Goal: Transaction & Acquisition: Book appointment/travel/reservation

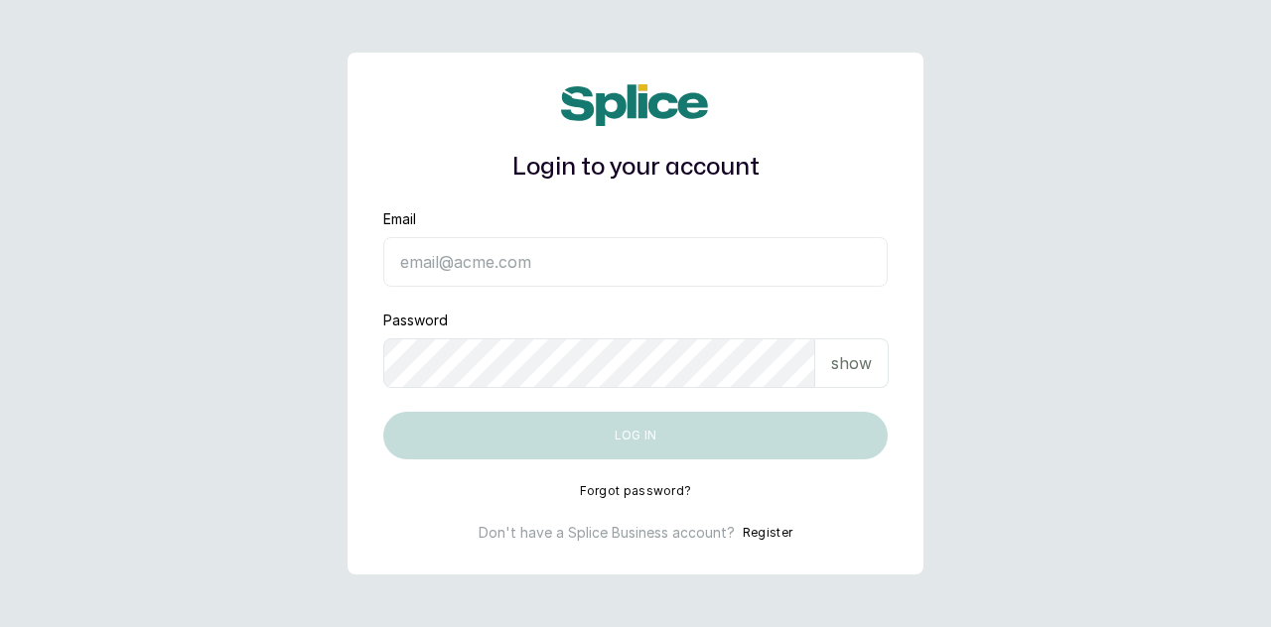
click at [462, 267] on input "Email" at bounding box center [635, 262] width 504 height 50
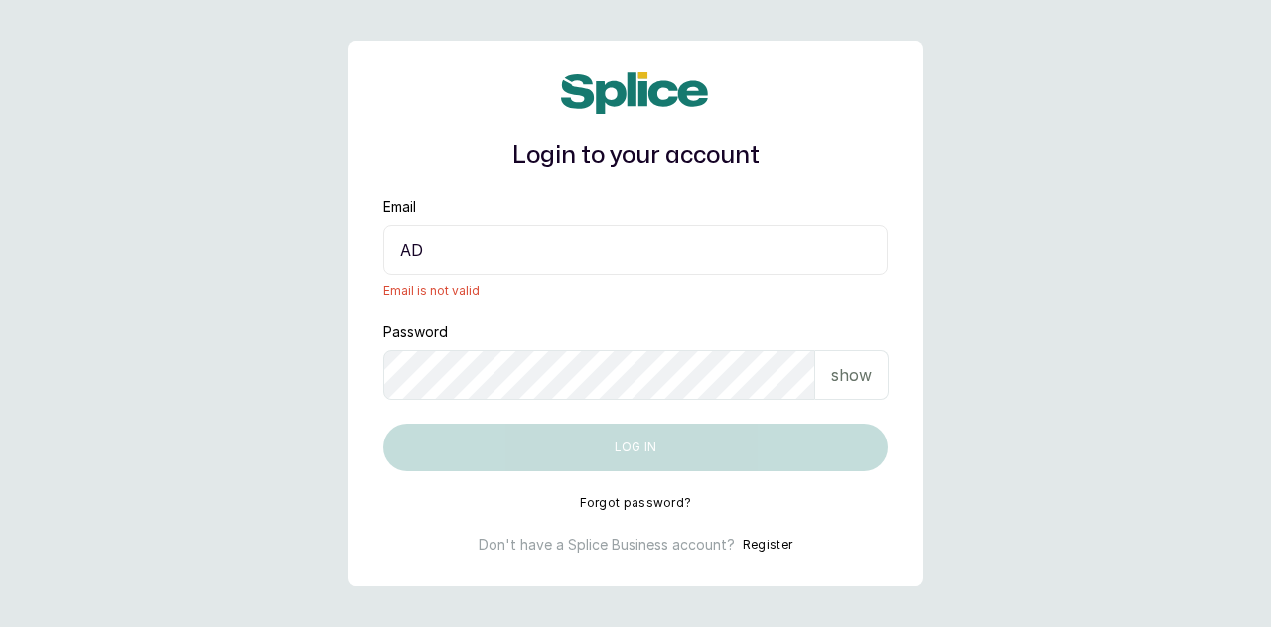
type input "A"
click at [459, 254] on input "Email" at bounding box center [635, 250] width 504 height 50
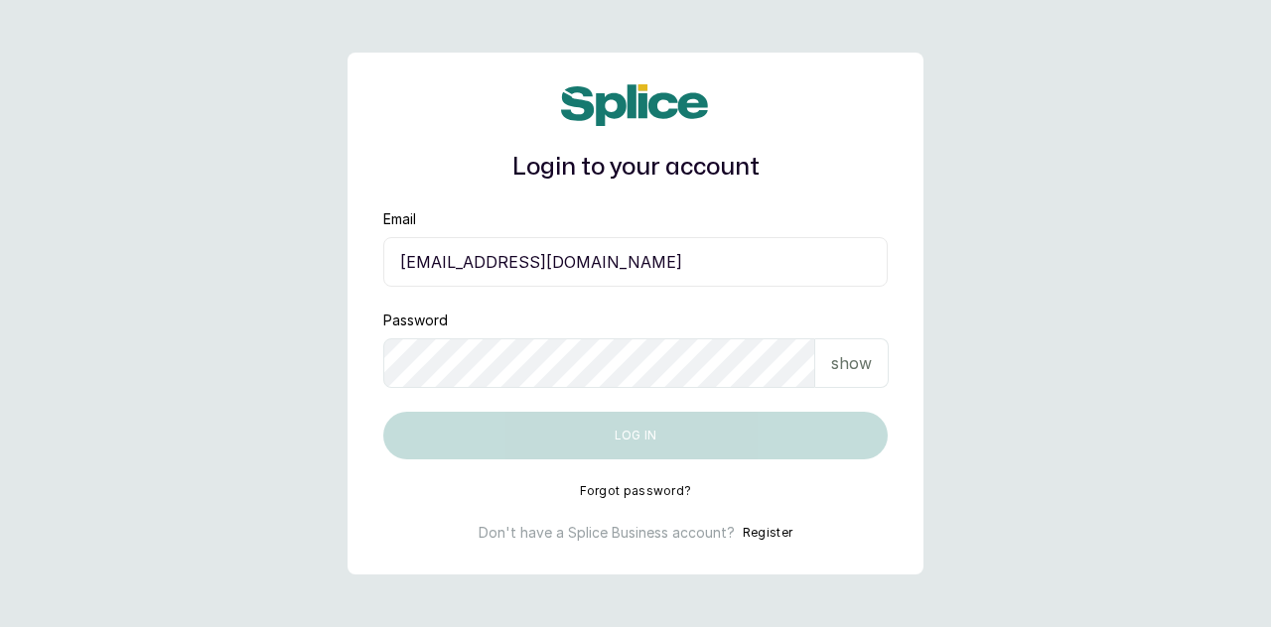
type input "adekoladebo@gmail.com"
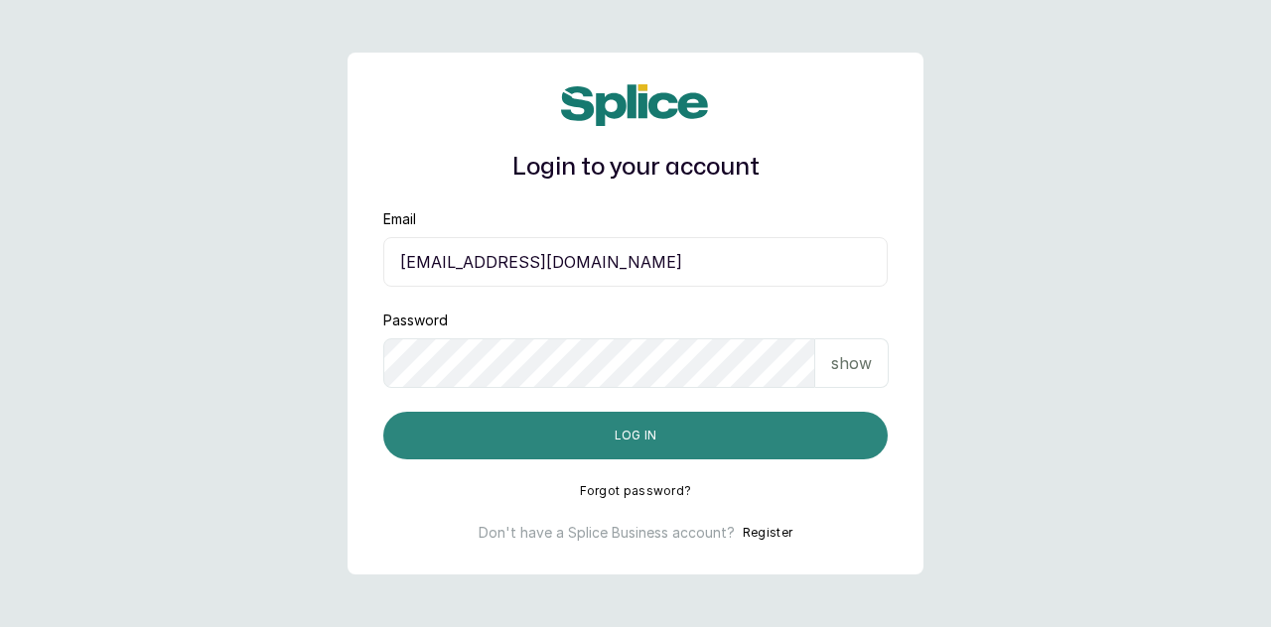
click at [669, 442] on button "Log in" at bounding box center [635, 436] width 504 height 48
click at [657, 438] on button "Log in" at bounding box center [635, 436] width 504 height 48
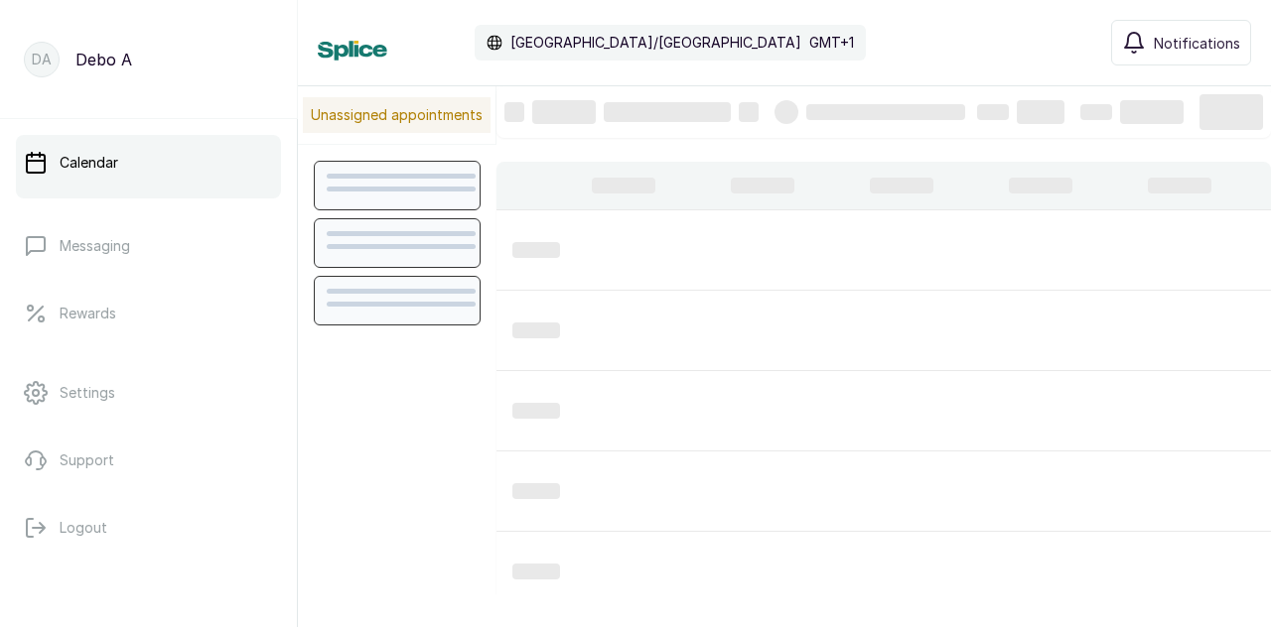
scroll to position [669, 0]
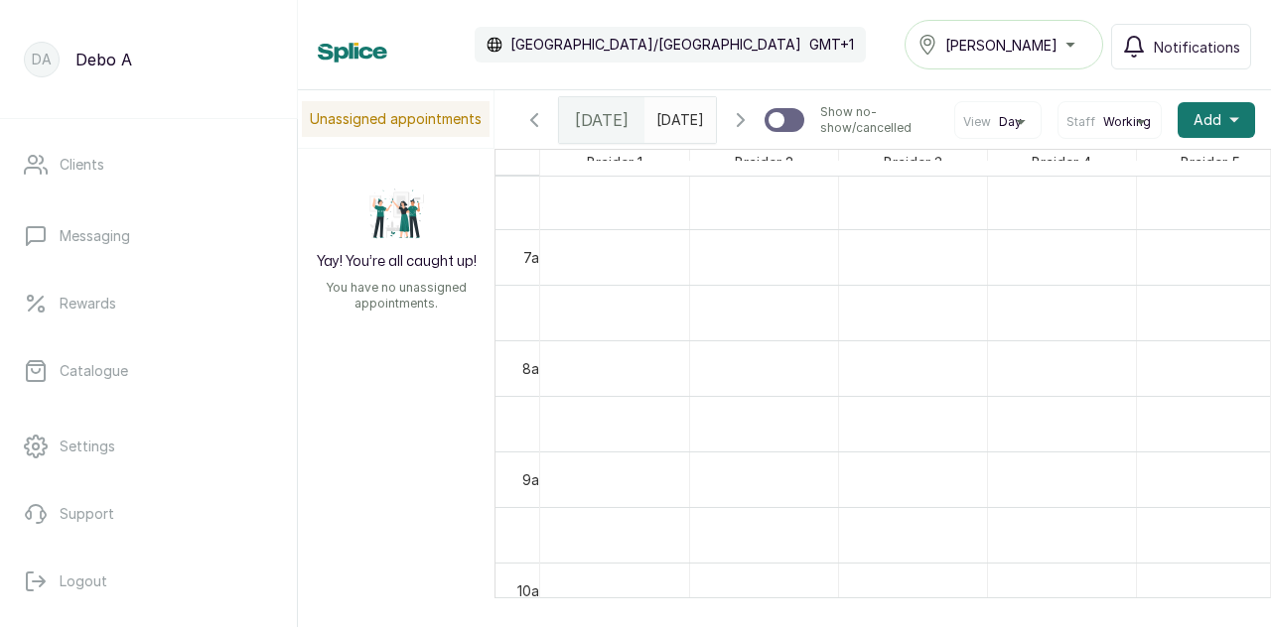
scroll to position [728, 0]
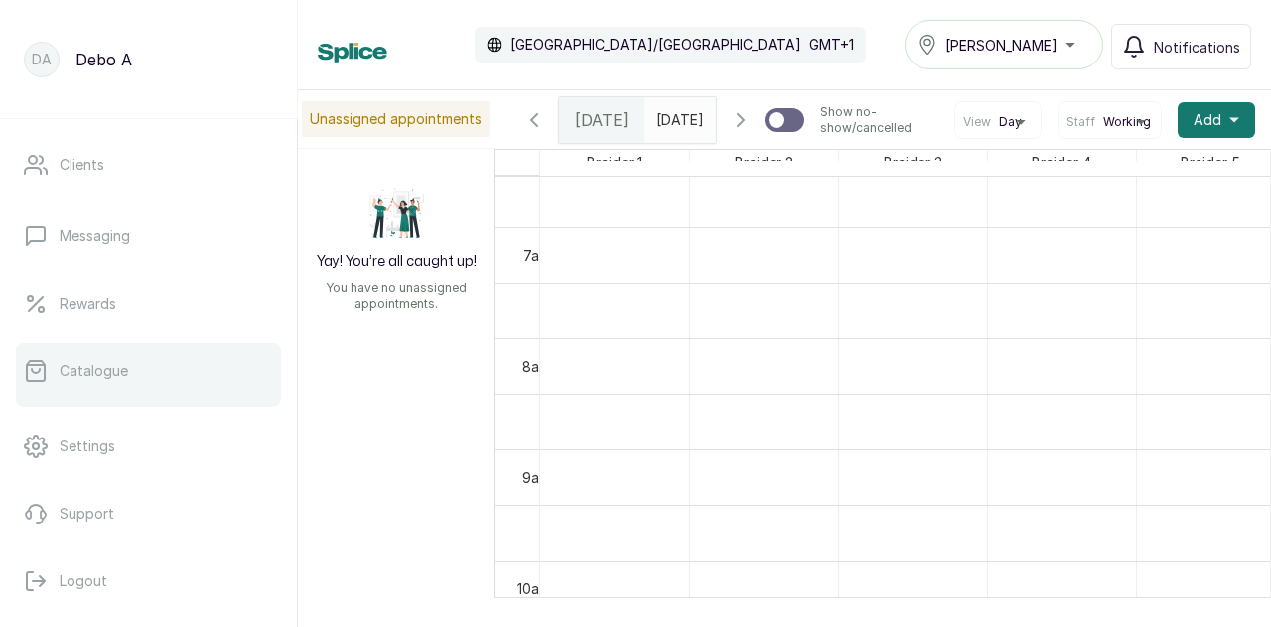
click at [62, 373] on p "Catalogue" at bounding box center [94, 371] width 69 height 20
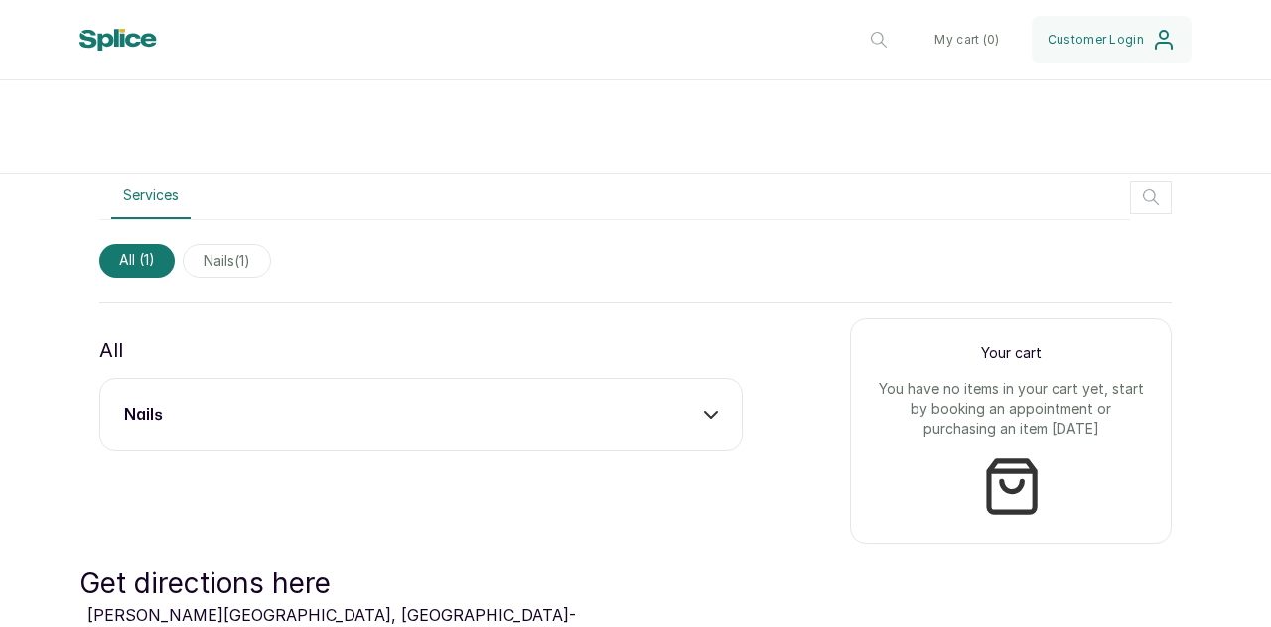
scroll to position [581, 0]
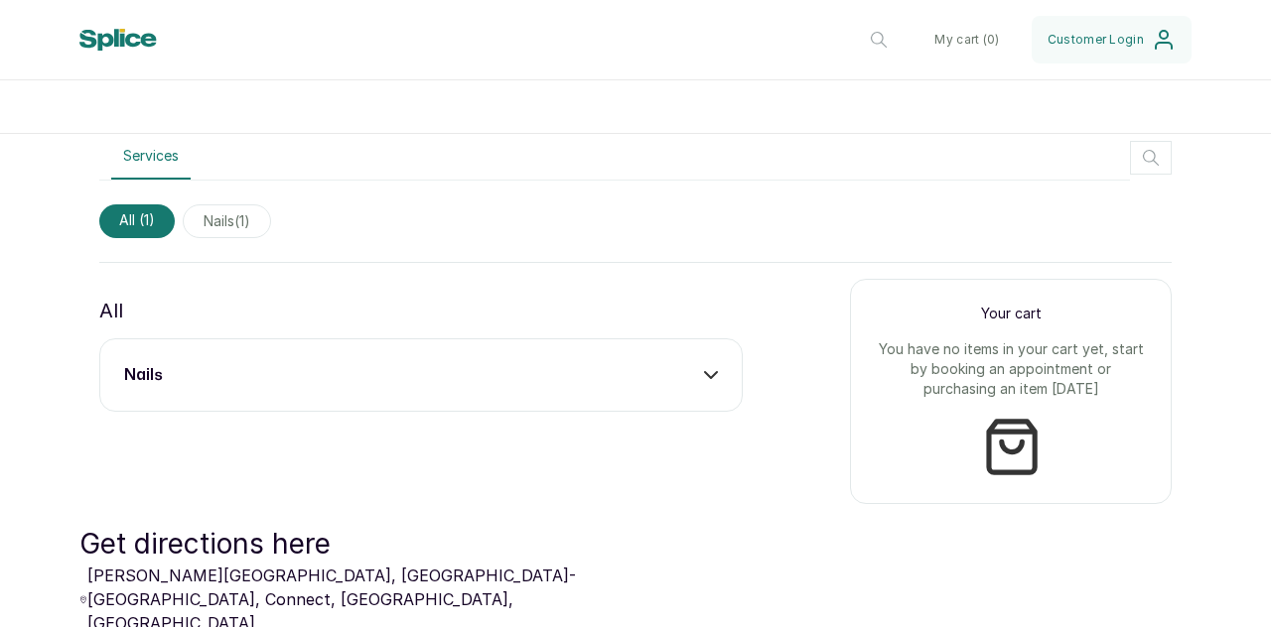
click at [247, 217] on span "nails ( 1 )" at bounding box center [227, 222] width 88 height 34
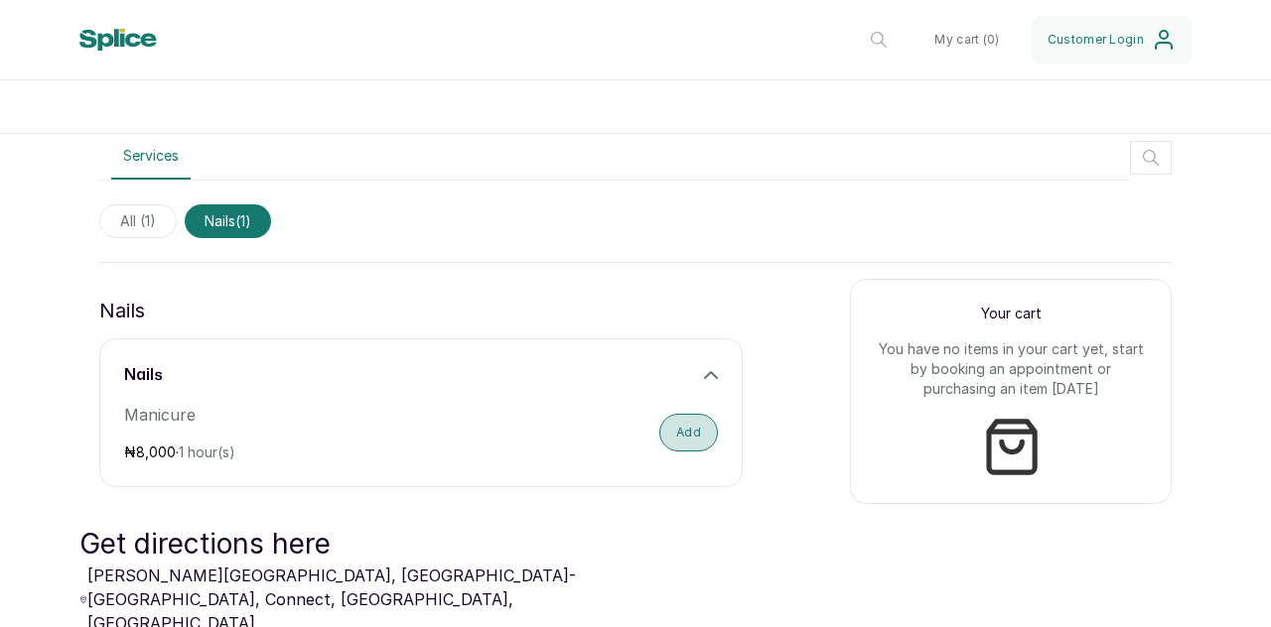
click at [682, 426] on button "Add" at bounding box center [688, 433] width 59 height 38
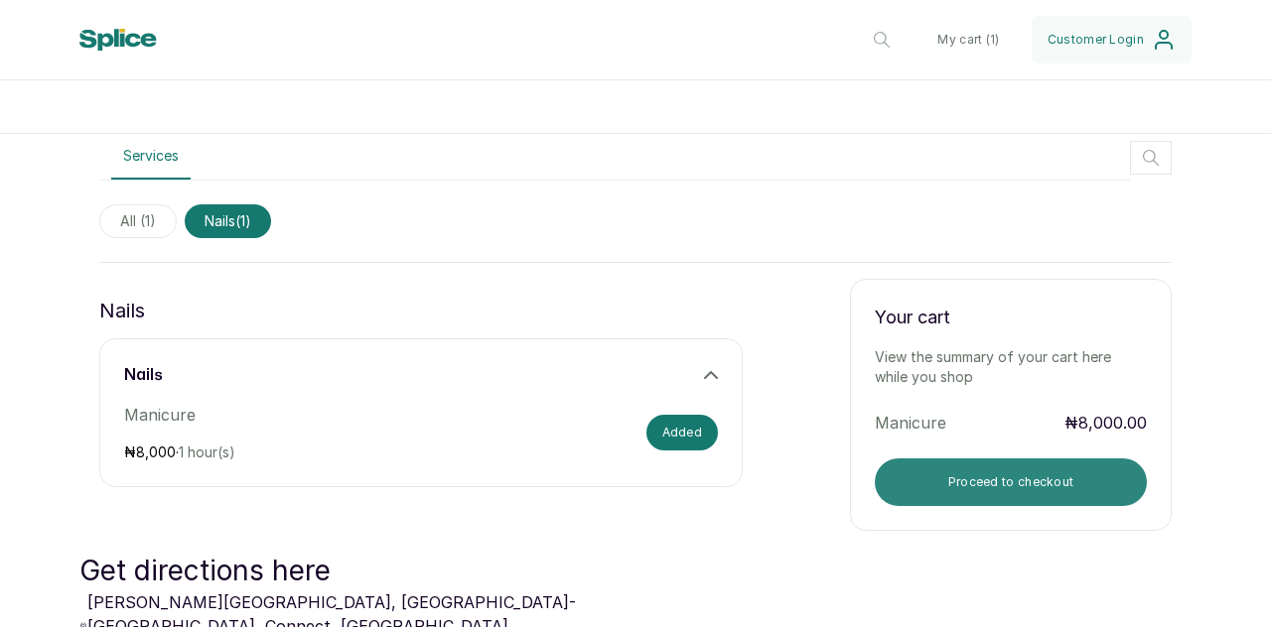
click at [941, 475] on button "Proceed to checkout" at bounding box center [1011, 483] width 272 height 48
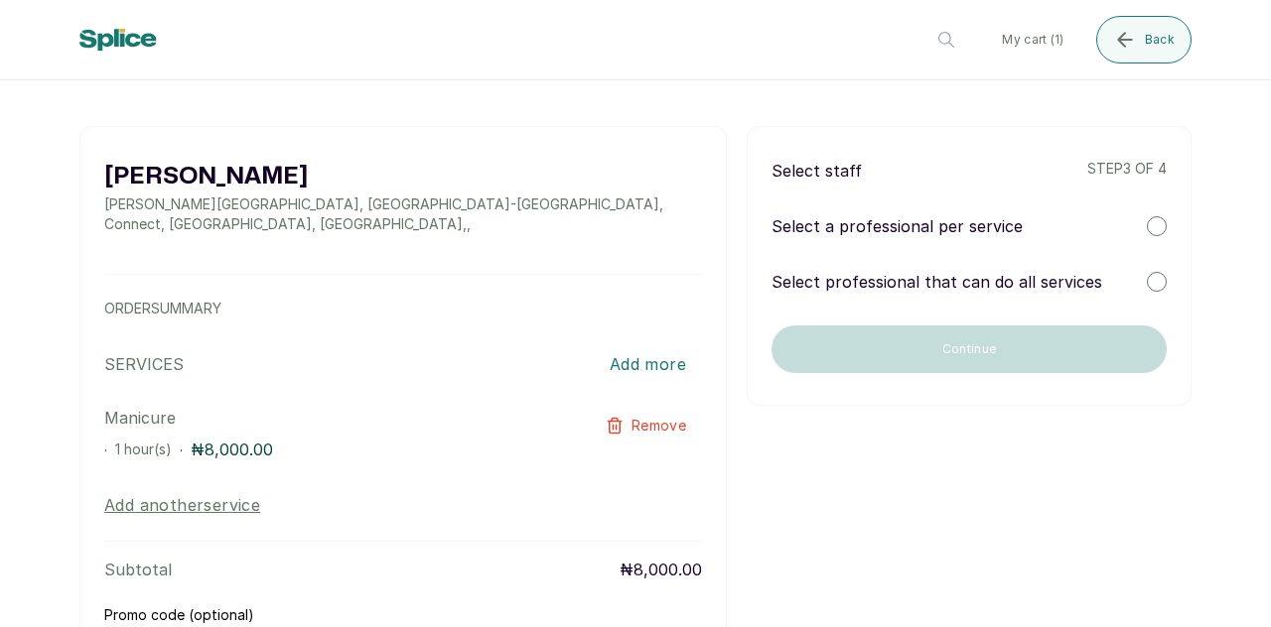
scroll to position [0, 0]
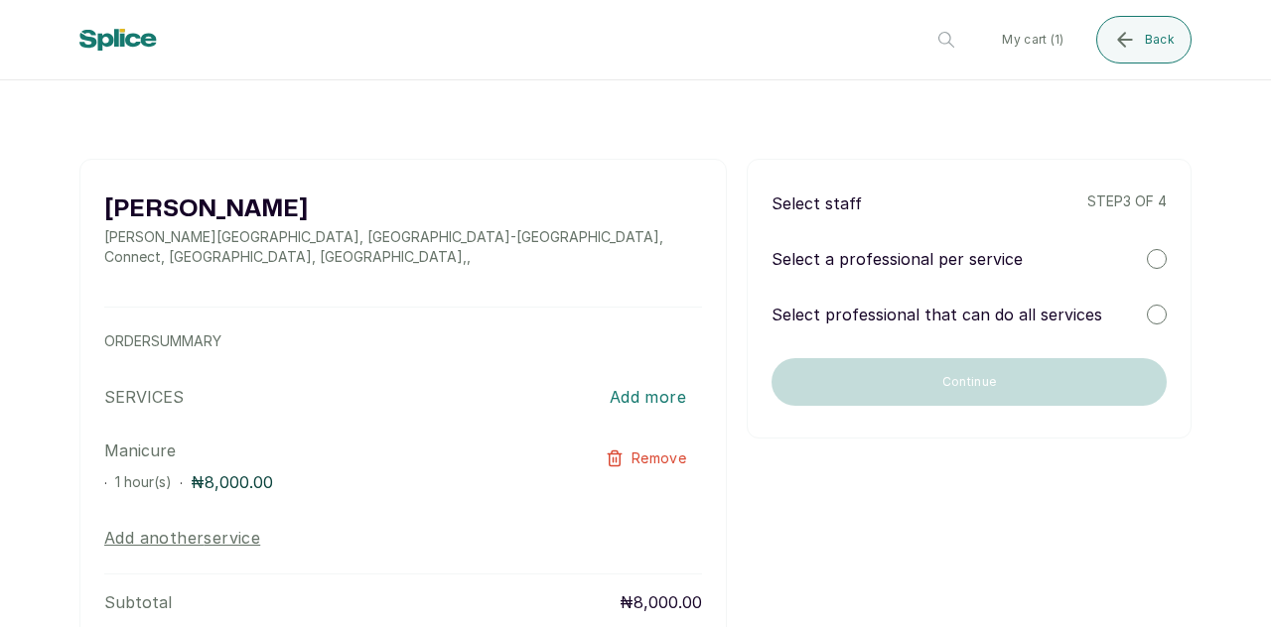
click at [1148, 249] on div "Select a professional per service" at bounding box center [968, 259] width 395 height 24
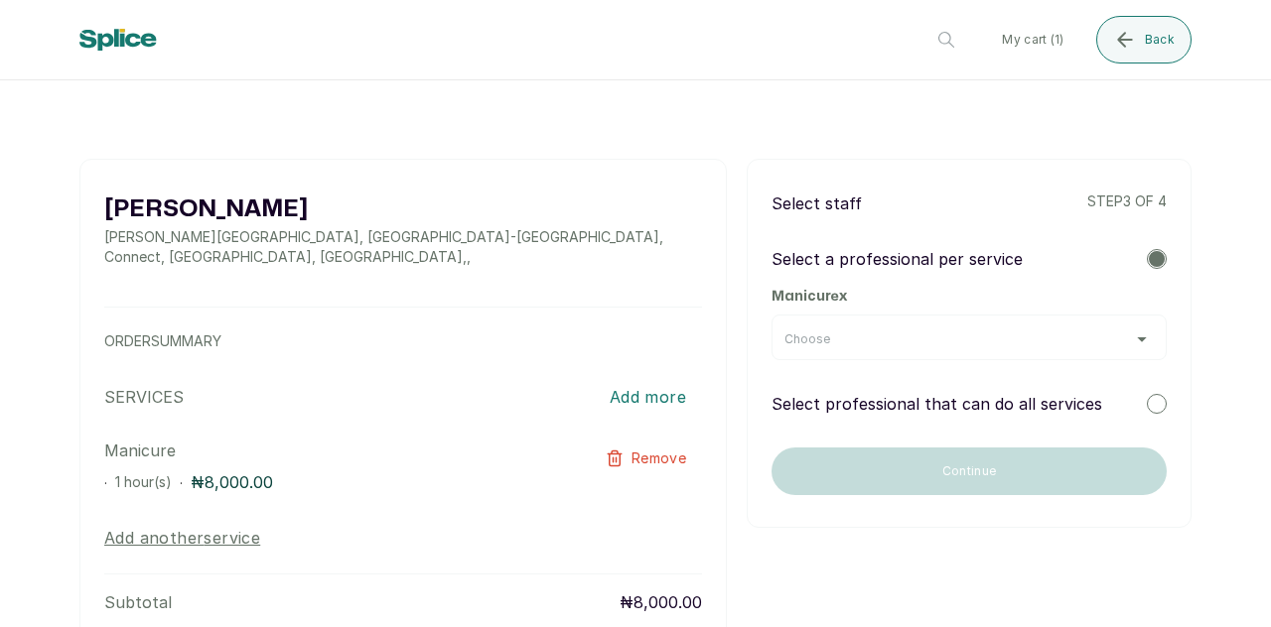
click at [1080, 341] on div "Choose" at bounding box center [968, 340] width 369 height 16
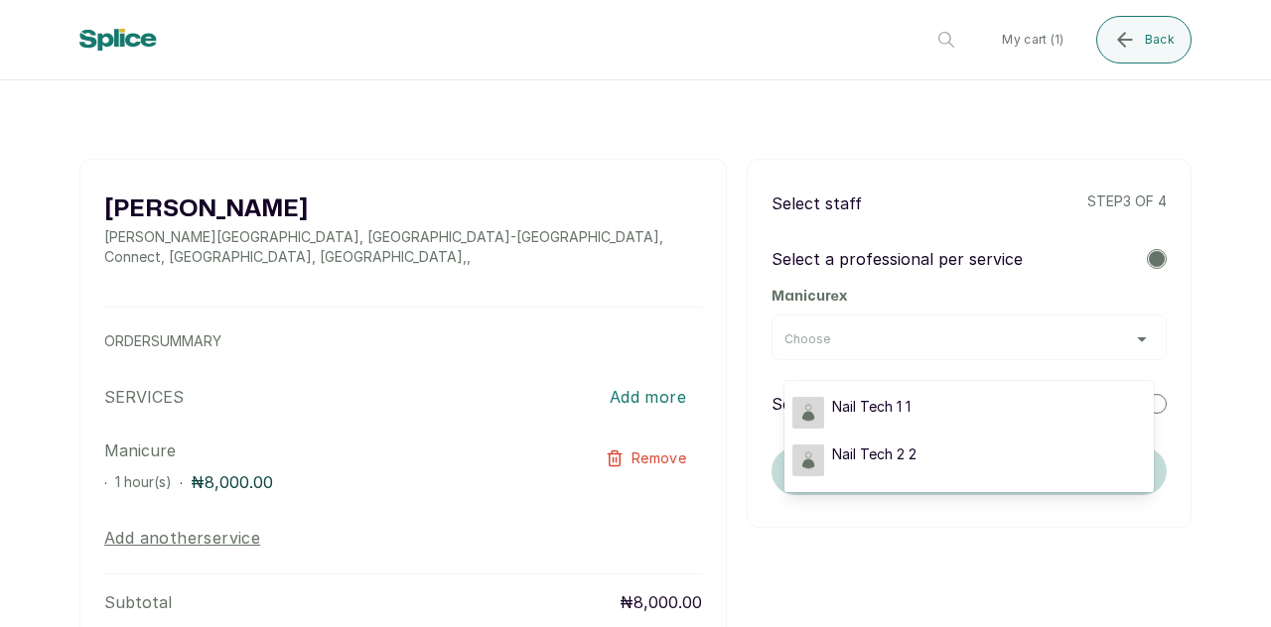
click at [1029, 156] on div at bounding box center [635, 139] width 1112 height 40
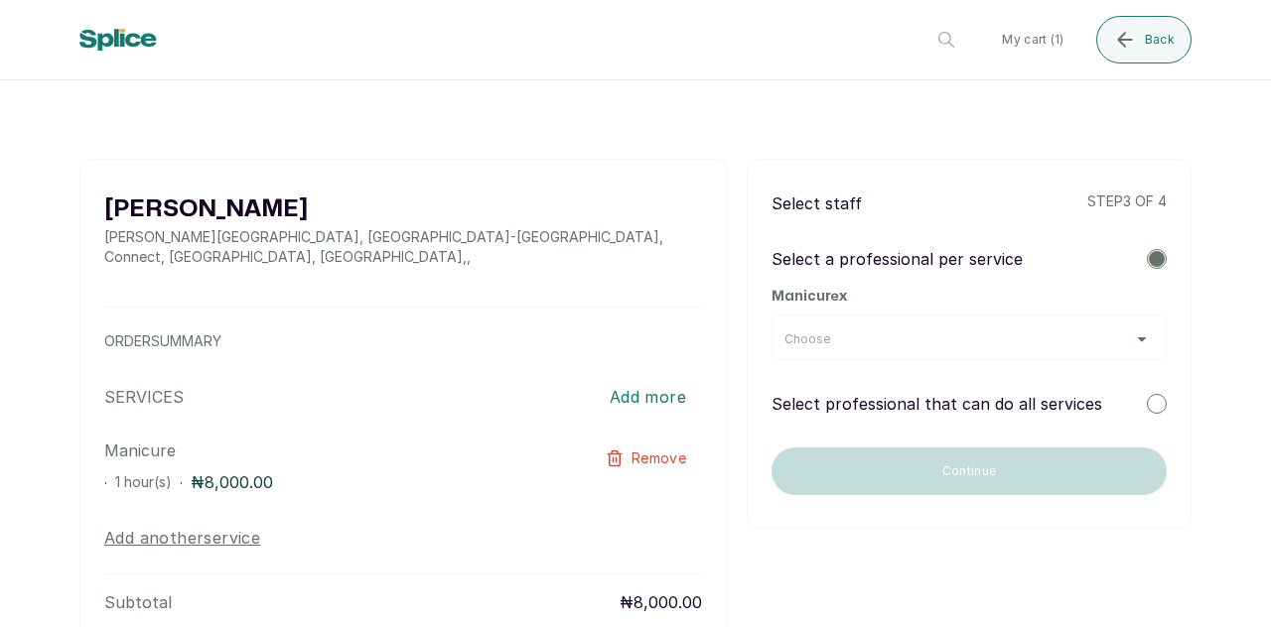
click at [971, 347] on div "Choose" at bounding box center [968, 338] width 395 height 46
click at [911, 344] on div "Choose" at bounding box center [968, 340] width 369 height 16
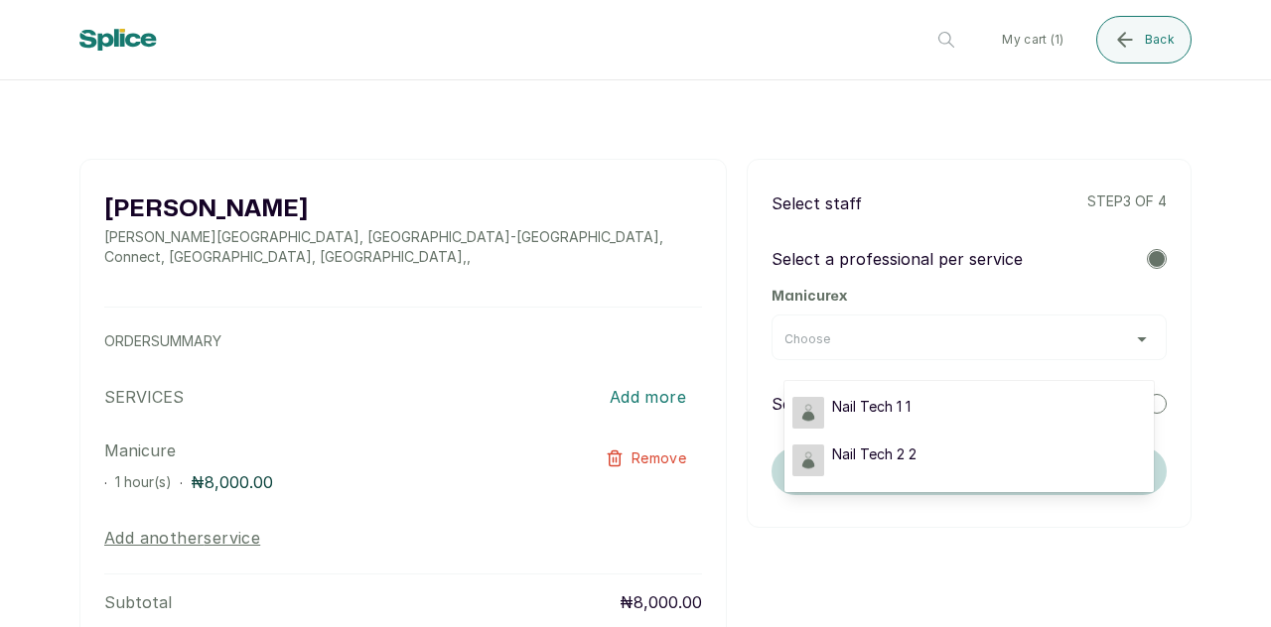
click at [859, 325] on div "Choose Nail Tech 1 1 Nail Tech 2 2" at bounding box center [968, 338] width 395 height 46
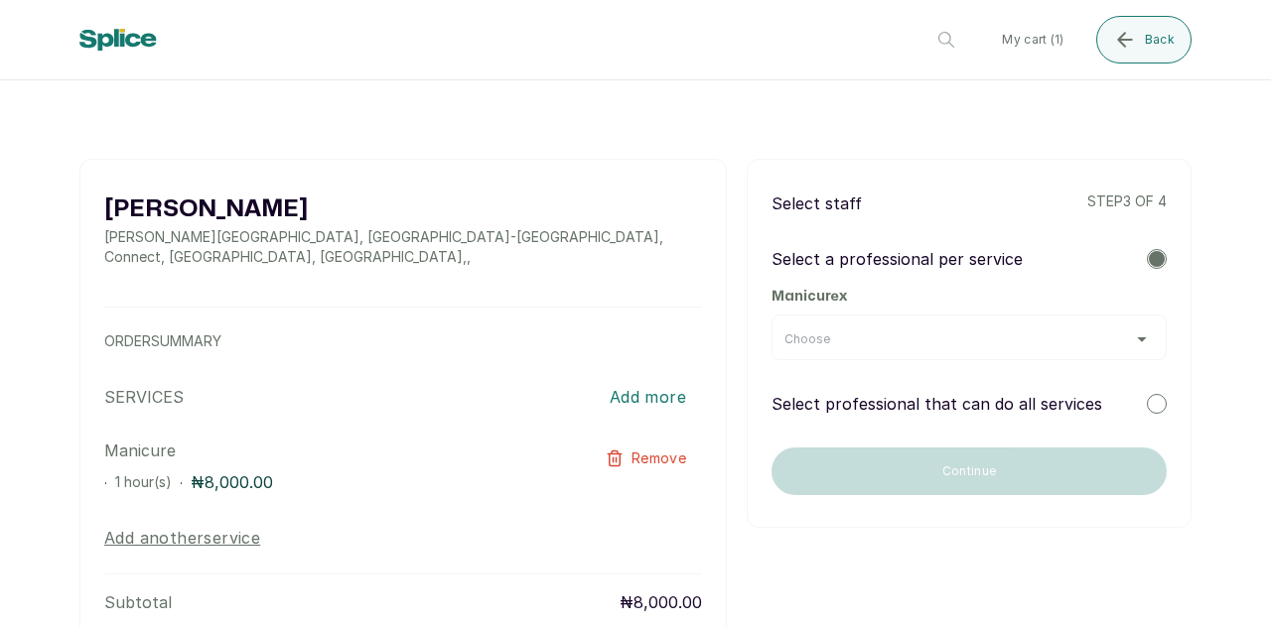
click at [934, 344] on div "Choose" at bounding box center [968, 340] width 369 height 16
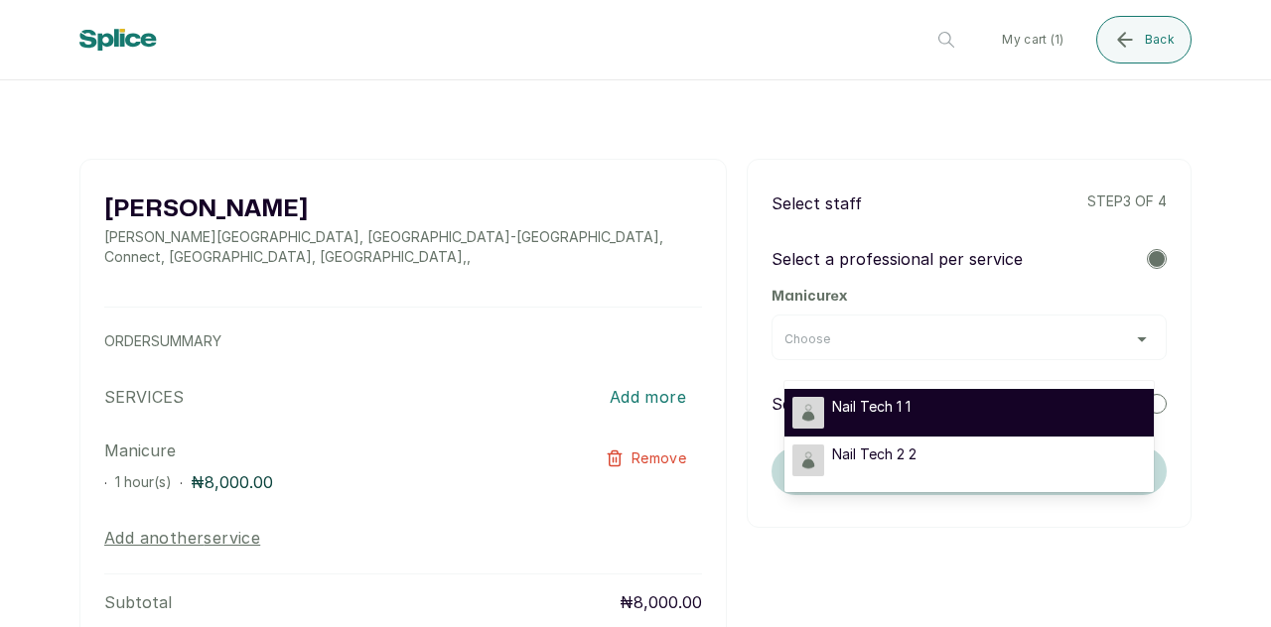
click at [929, 410] on div "Nail Tech 1 1" at bounding box center [968, 413] width 353 height 32
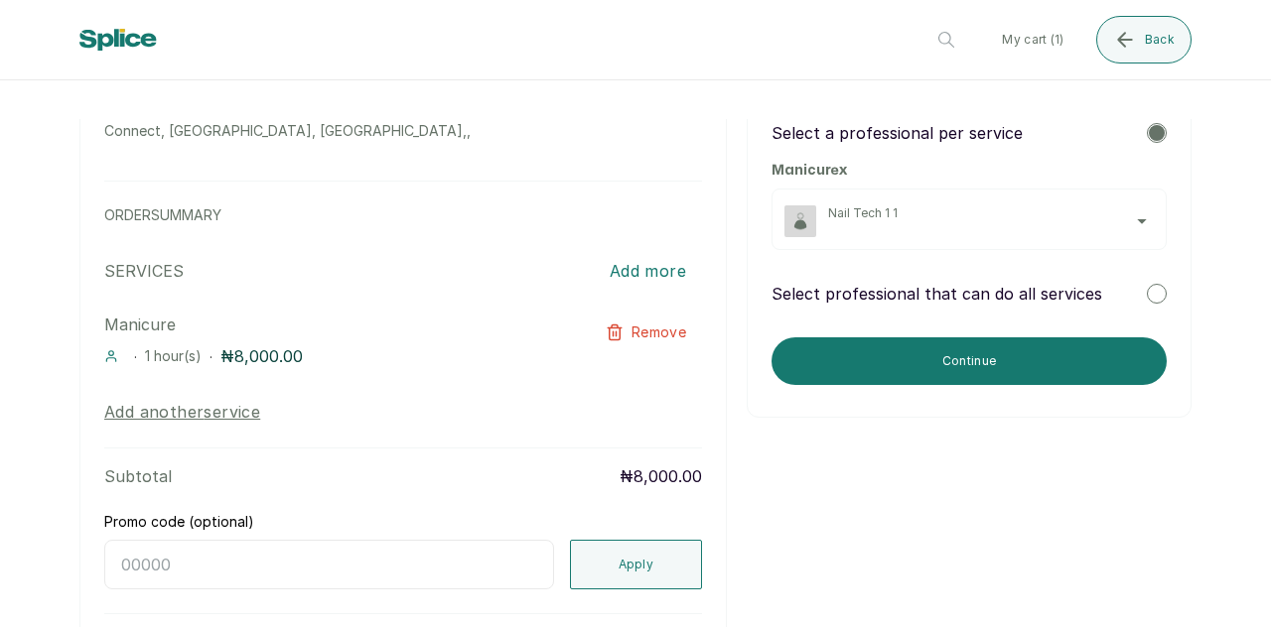
scroll to position [143, 0]
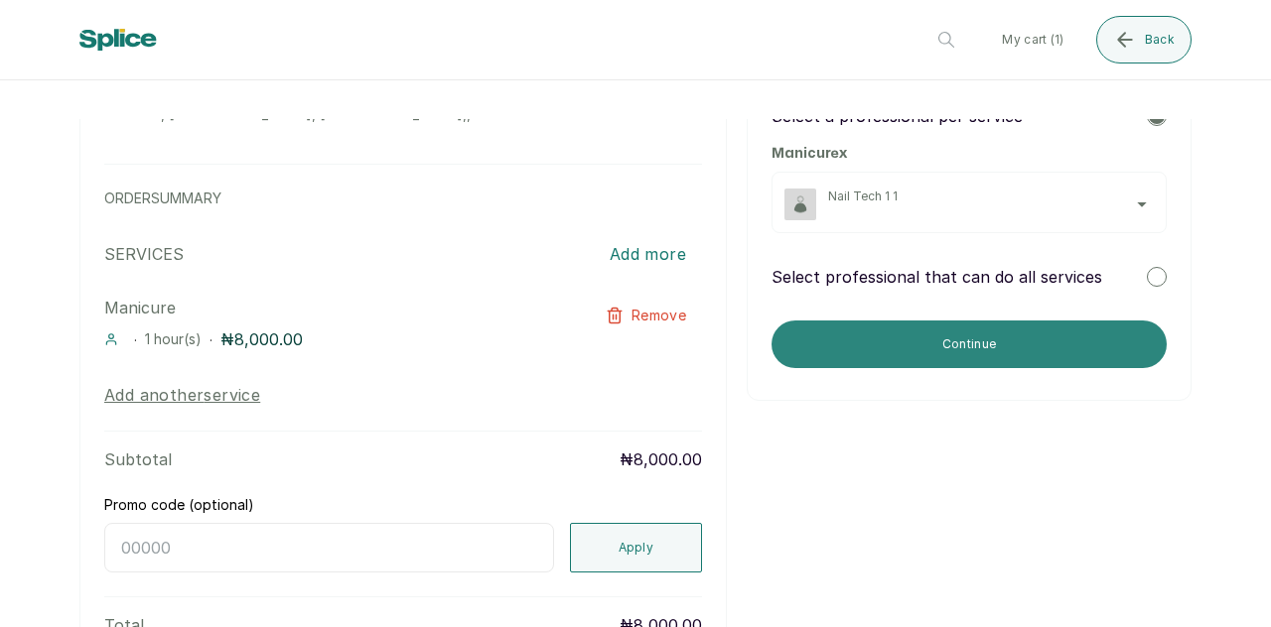
click at [948, 350] on button "Continue" at bounding box center [968, 345] width 395 height 48
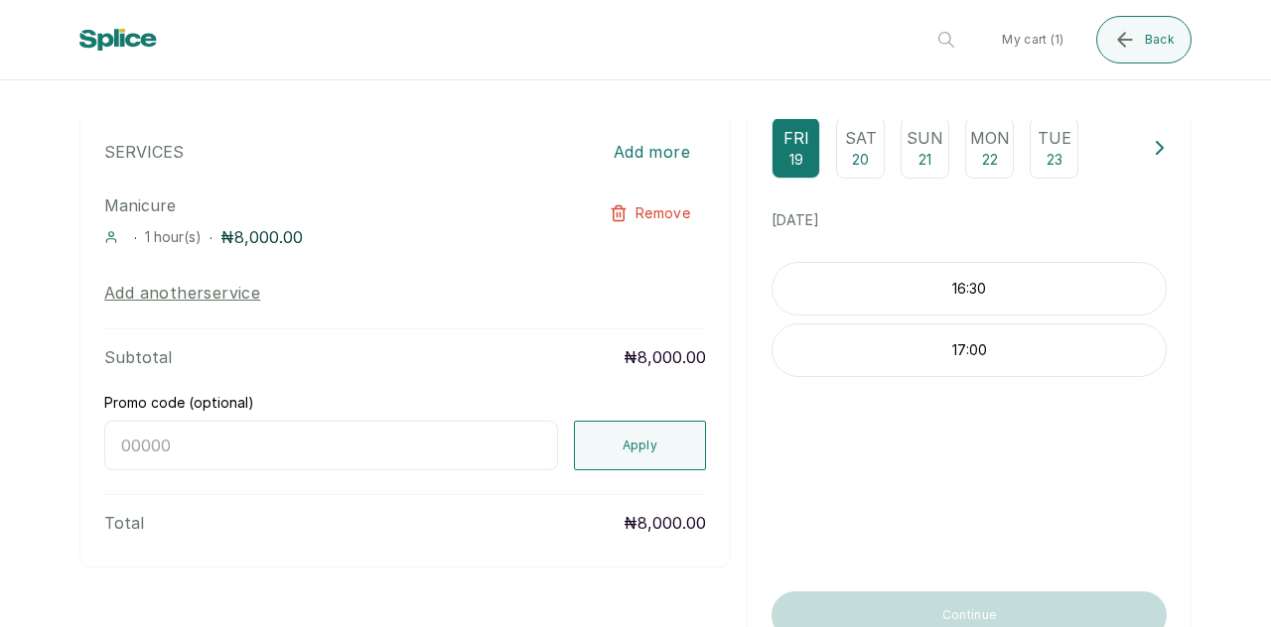
scroll to position [246, 0]
click at [940, 359] on p "17:00" at bounding box center [968, 350] width 393 height 20
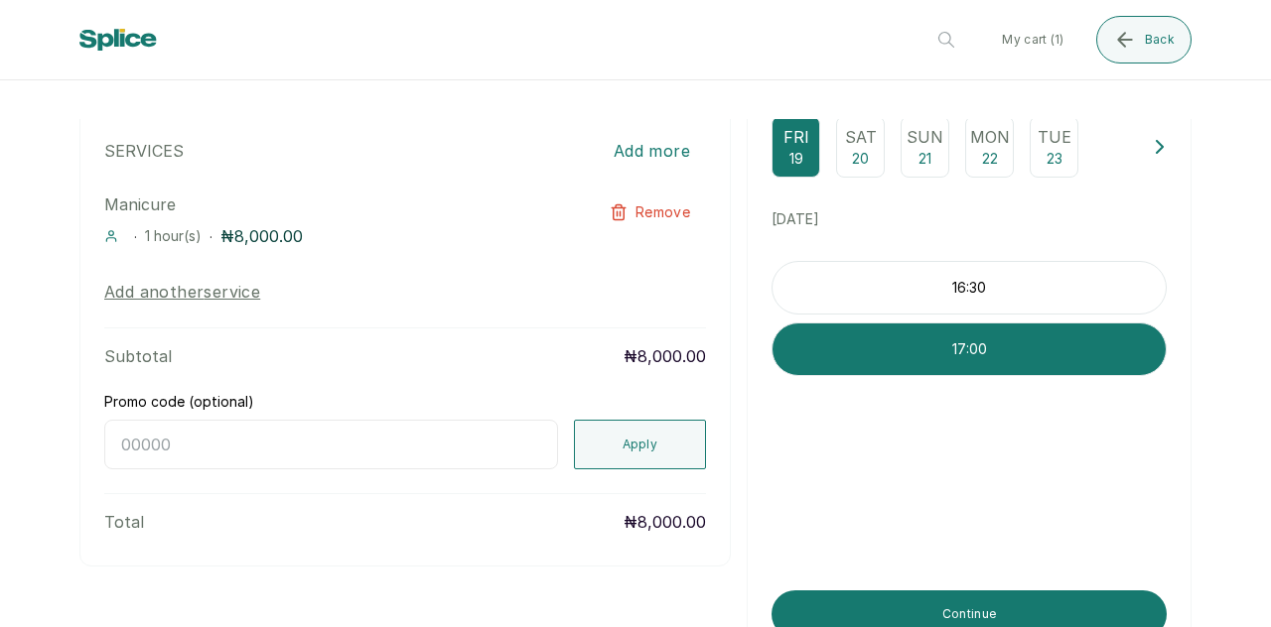
scroll to position [353, 0]
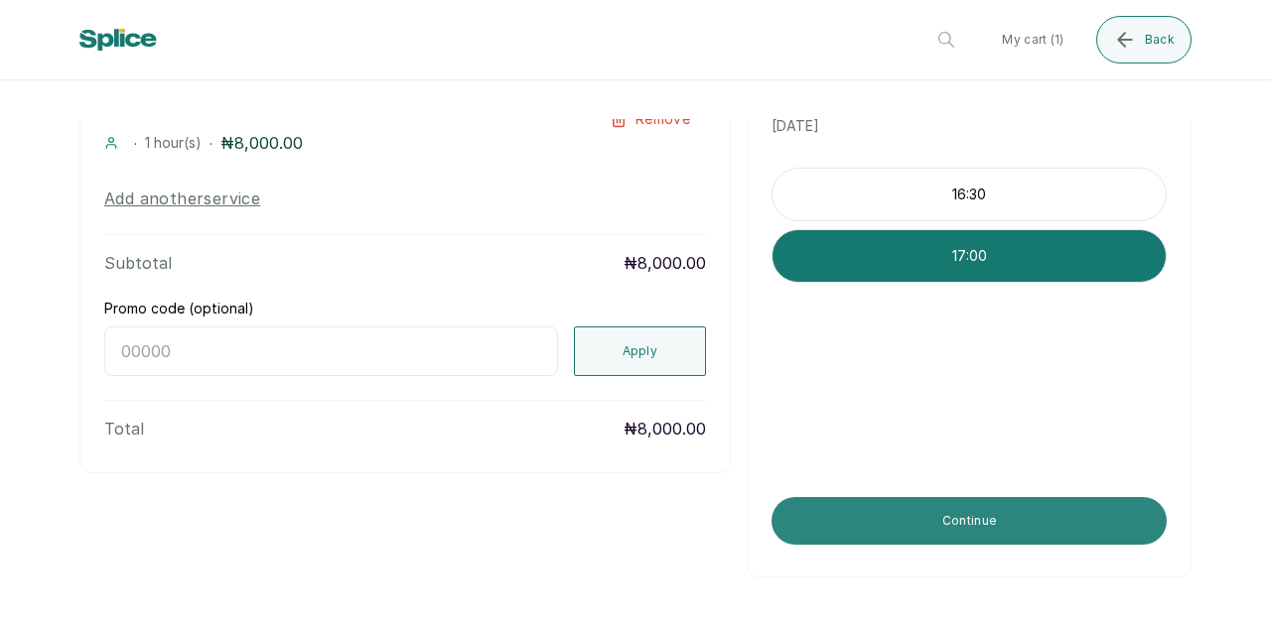
click at [973, 523] on button "Continue" at bounding box center [968, 521] width 395 height 48
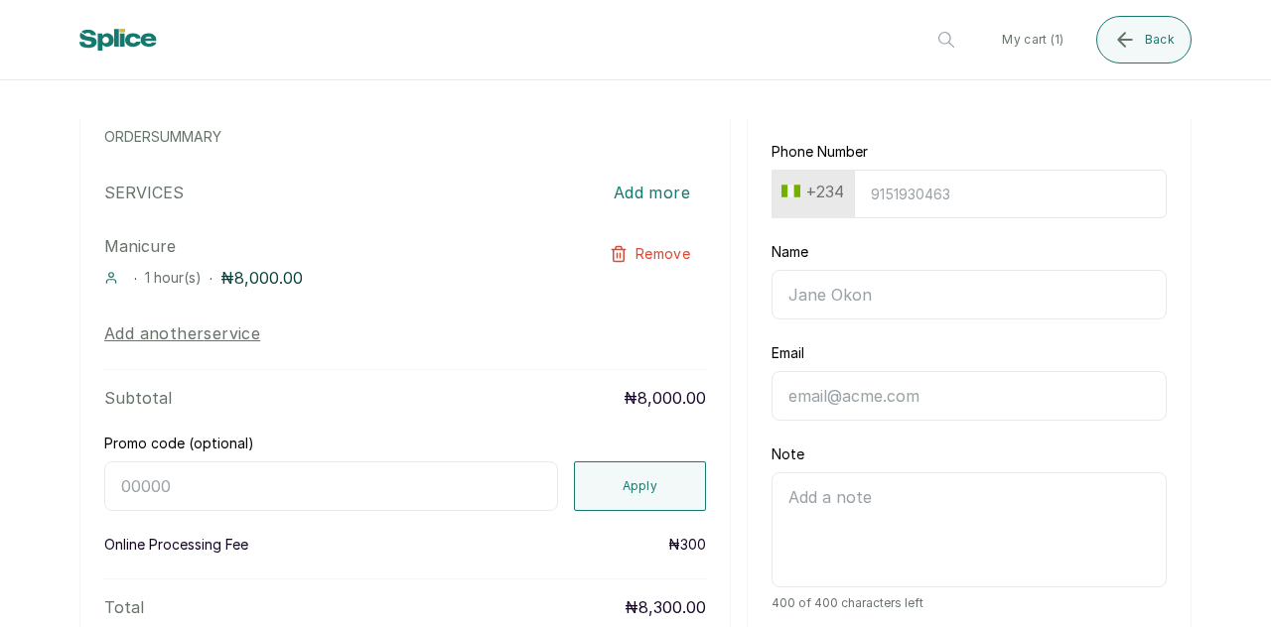
scroll to position [0, 0]
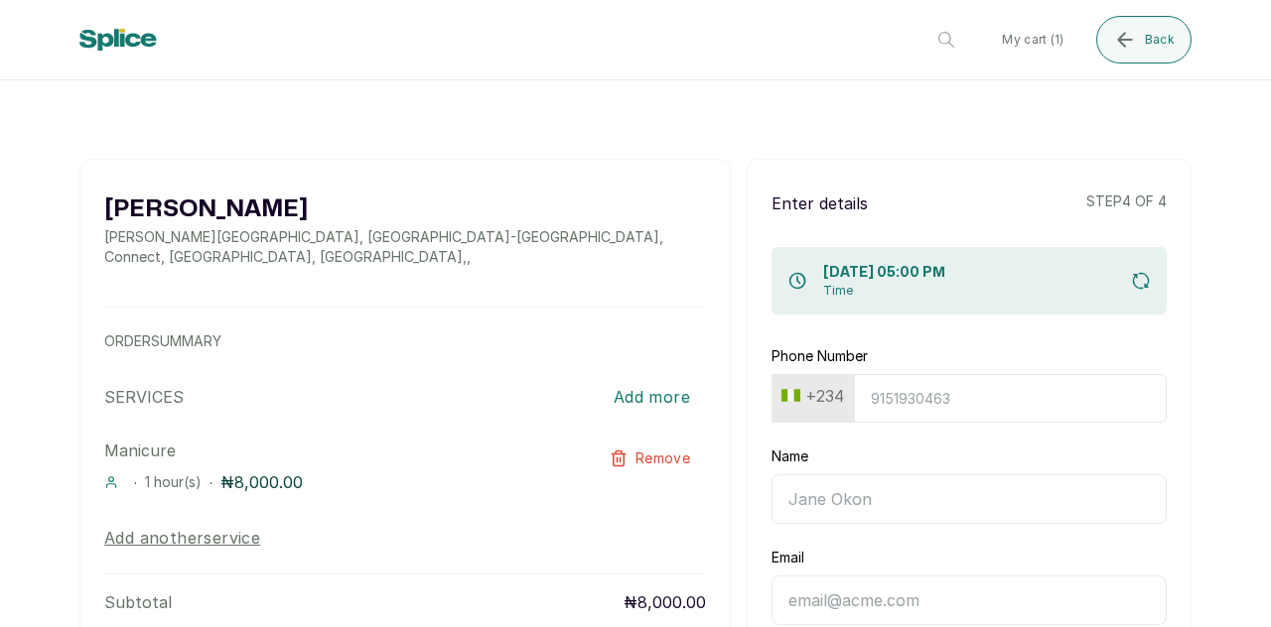
click at [912, 410] on input "Phone Number" at bounding box center [1010, 398] width 313 height 49
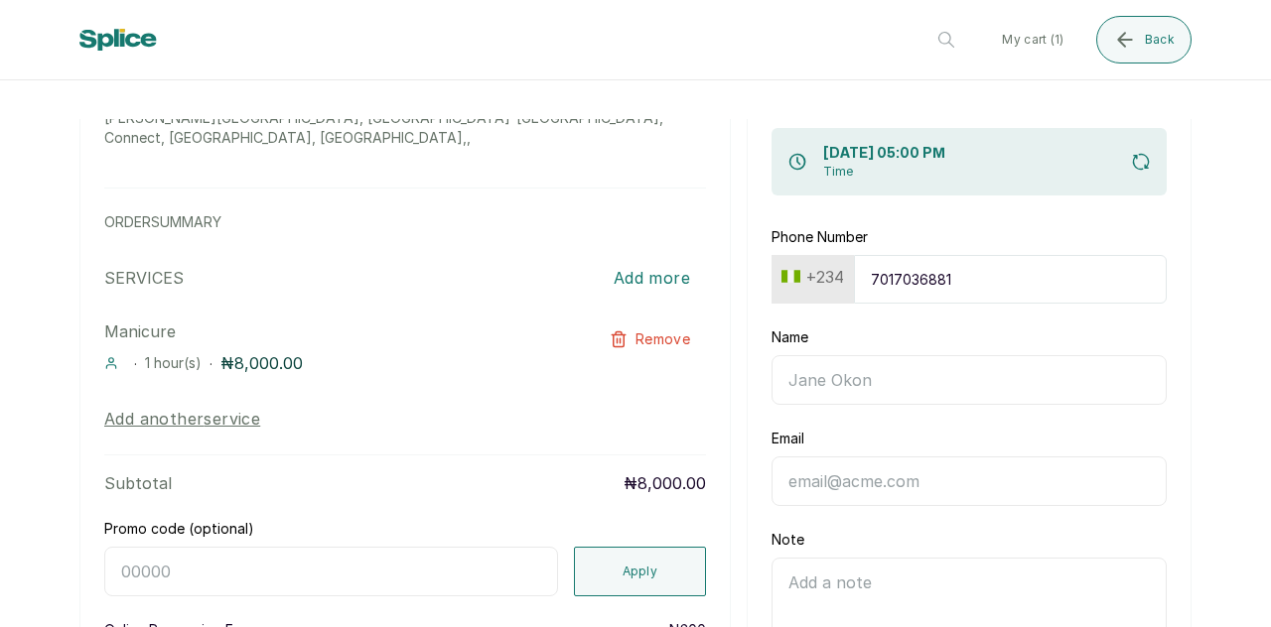
scroll to position [121, 0]
type input "7017036881"
click at [967, 331] on div "Name" at bounding box center [968, 364] width 395 height 77
click at [969, 356] on input "Name" at bounding box center [968, 378] width 395 height 50
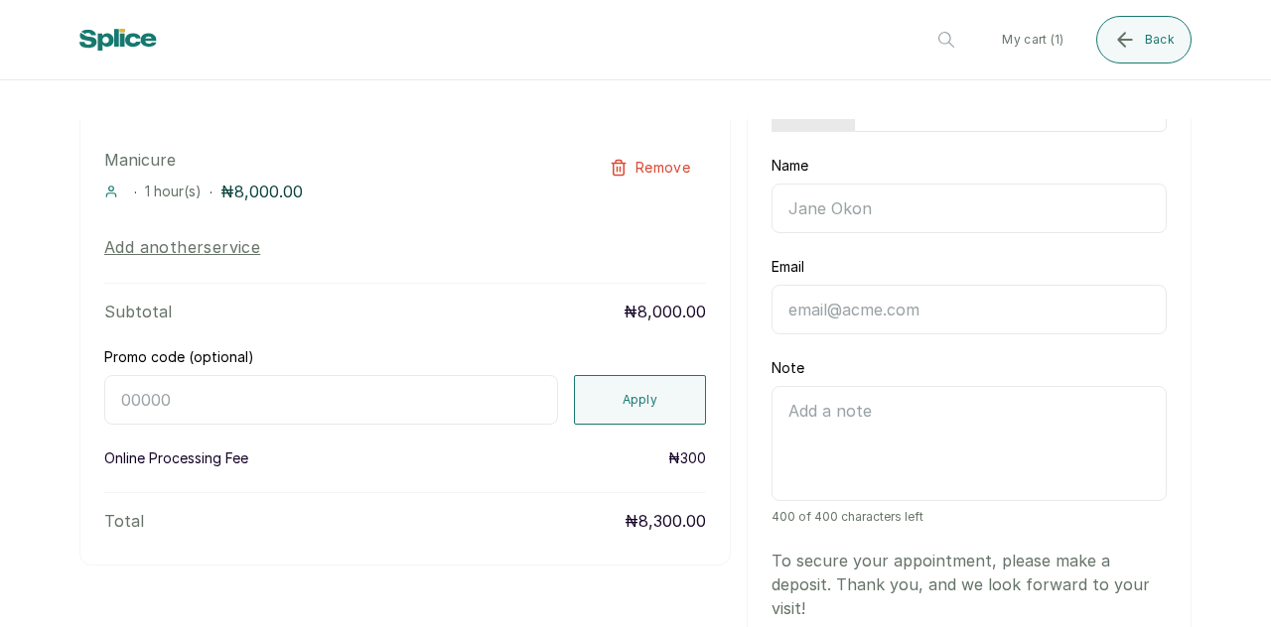
type input "t"
type input "m"
type input "Timi"
click at [878, 327] on input "Email" at bounding box center [968, 310] width 395 height 50
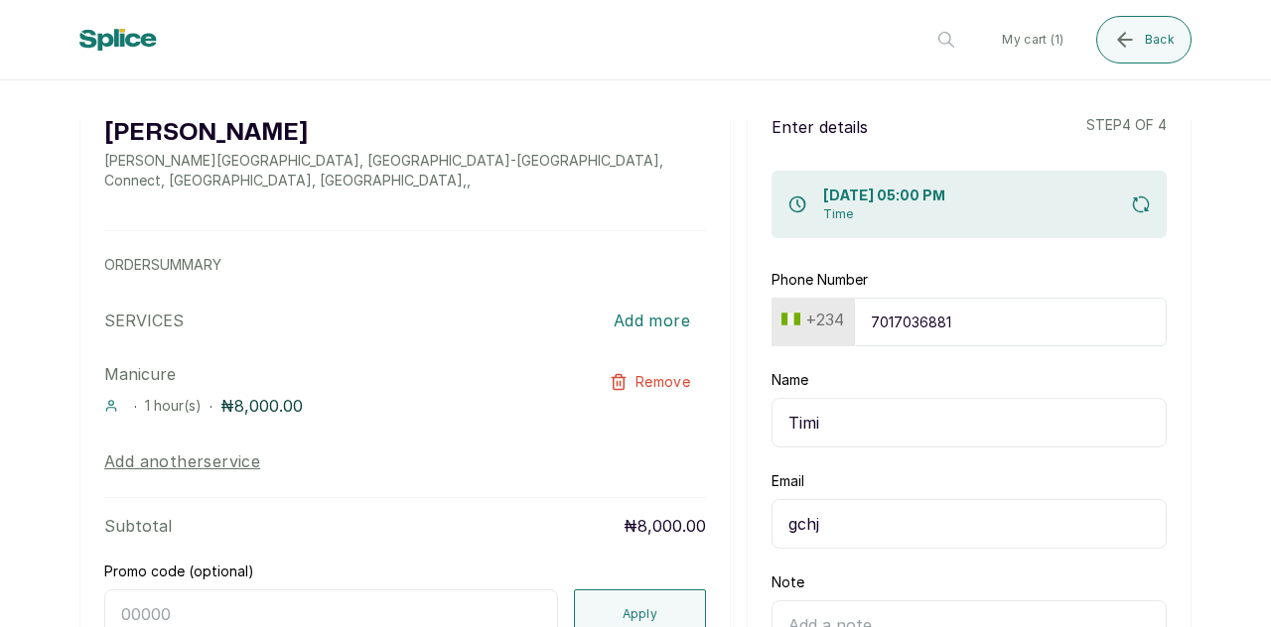
scroll to position [0, 0]
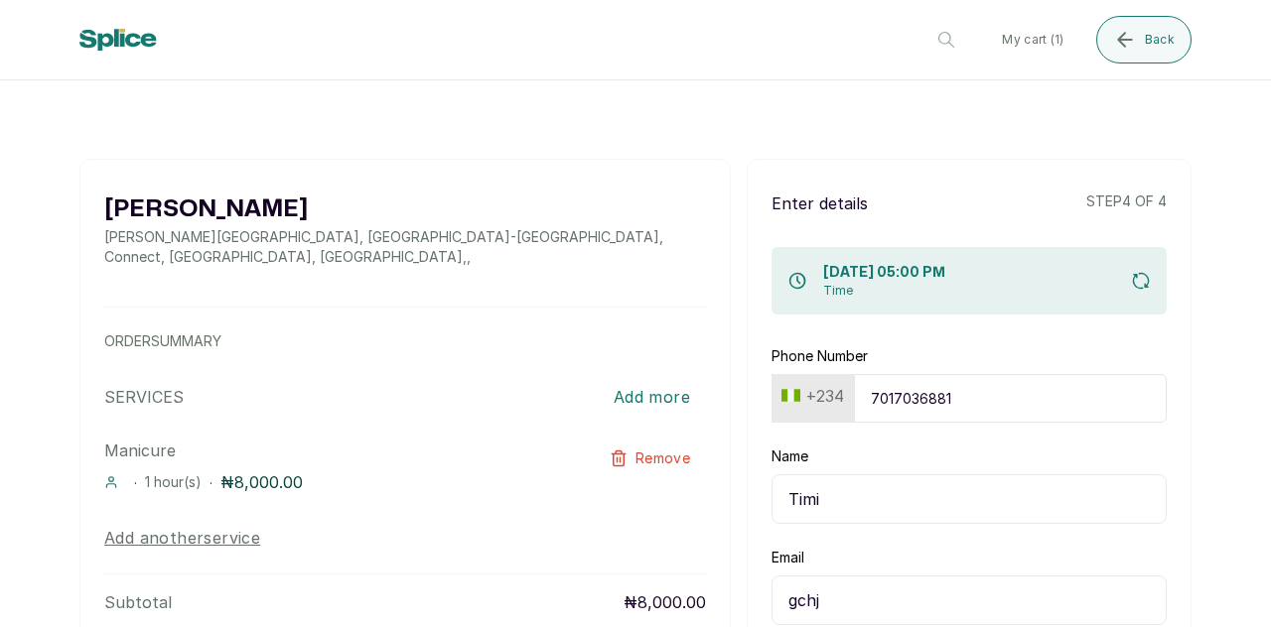
type input "gchj"
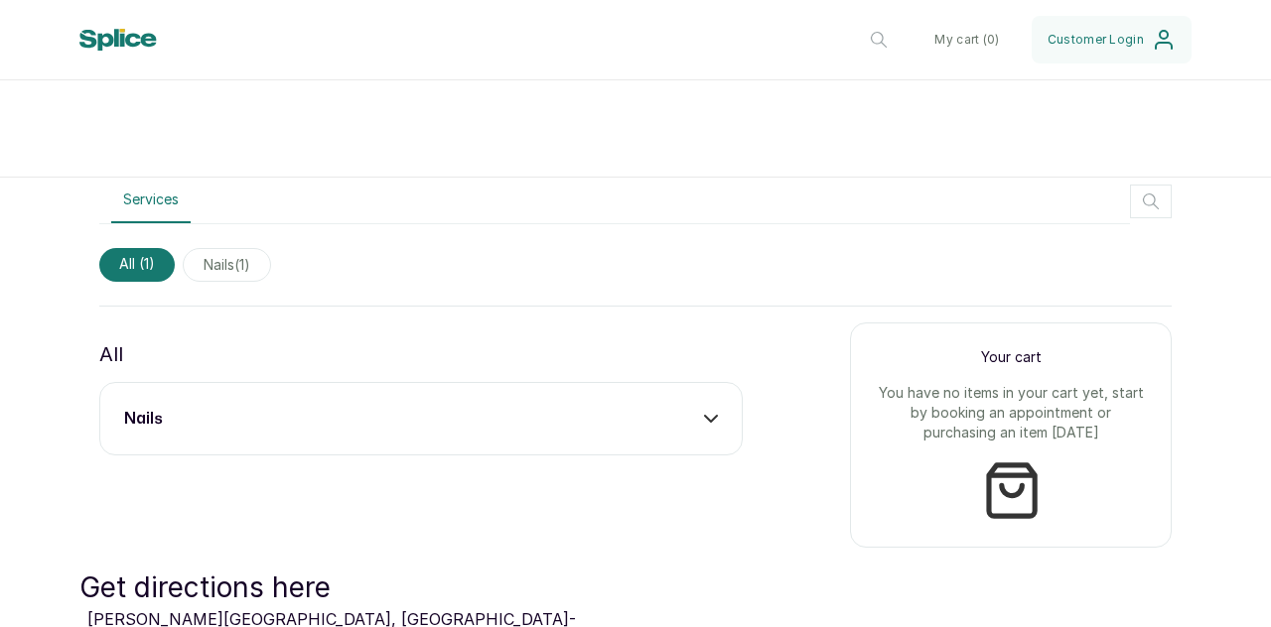
scroll to position [546, 0]
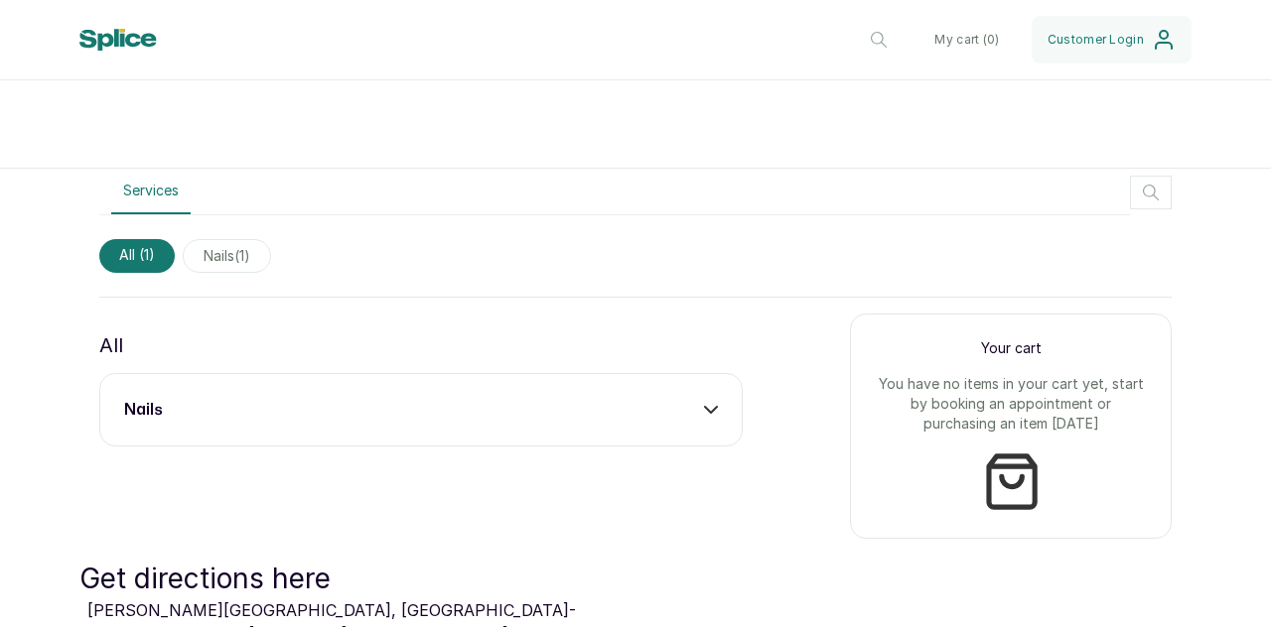
click at [576, 413] on div "nails" at bounding box center [421, 410] width 594 height 24
click at [667, 477] on button "Add" at bounding box center [688, 468] width 59 height 38
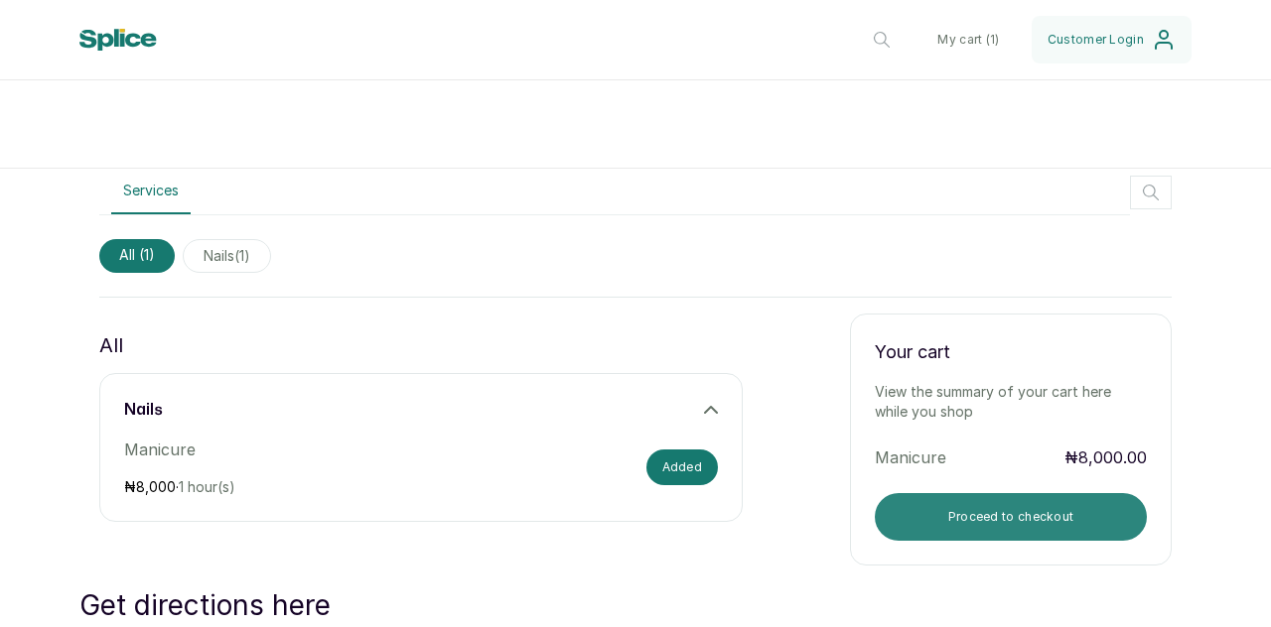
click at [903, 503] on button "Proceed to checkout" at bounding box center [1011, 517] width 272 height 48
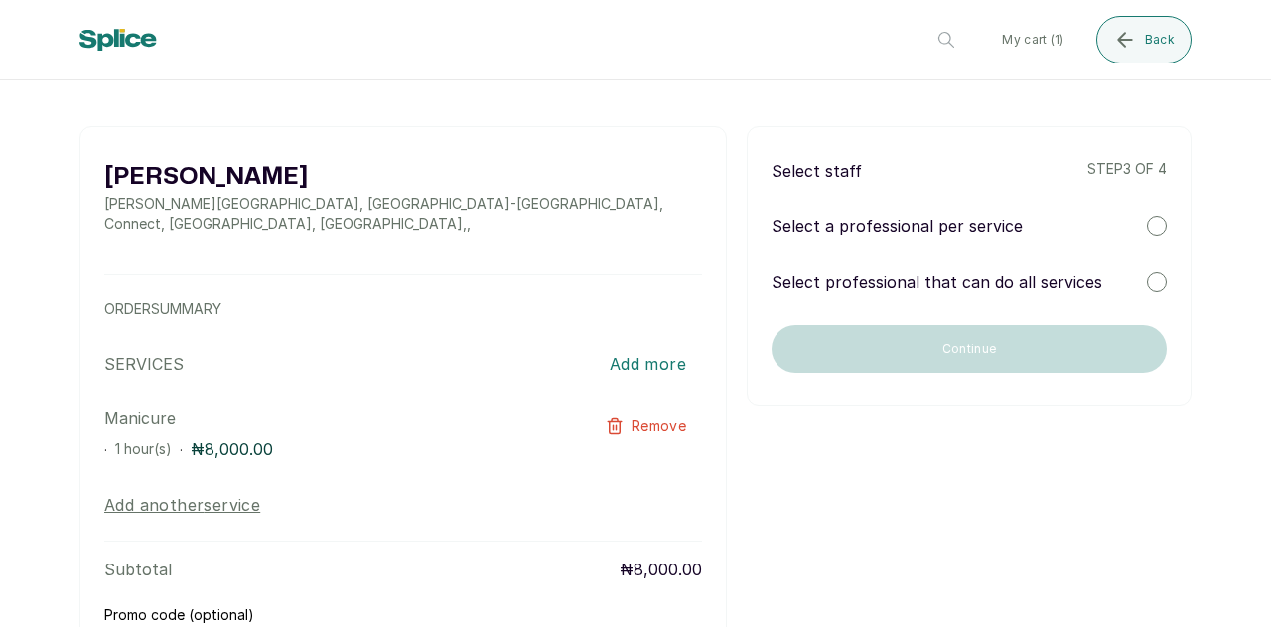
scroll to position [0, 0]
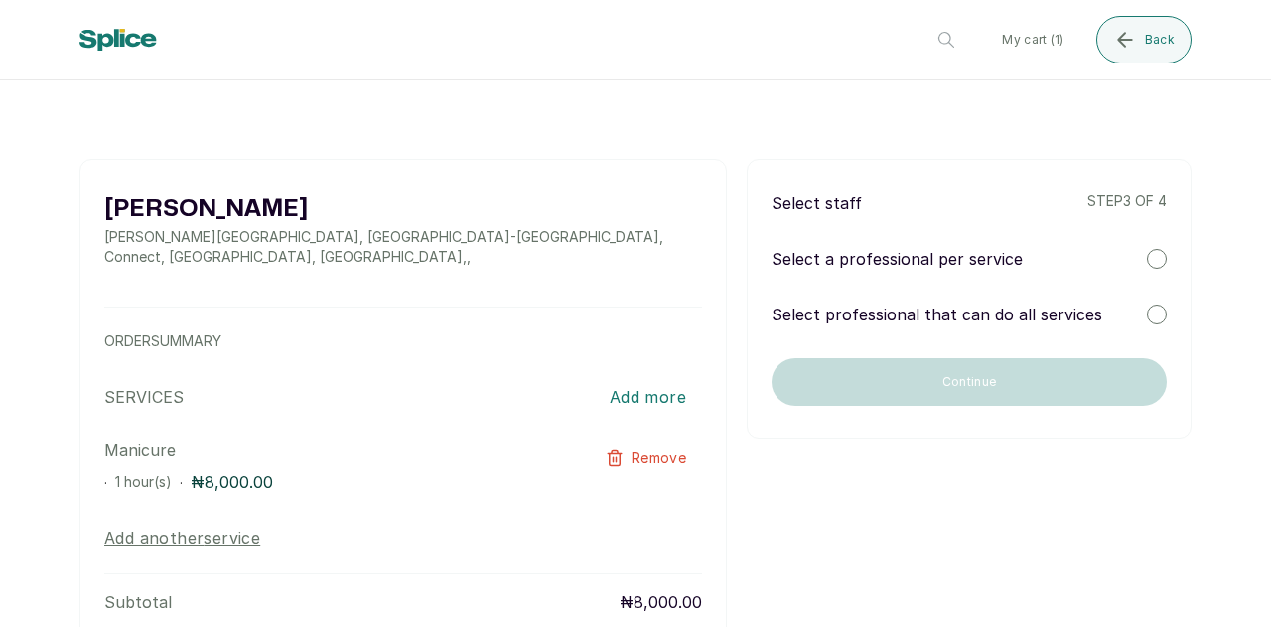
click at [1134, 249] on div "Select a professional per service" at bounding box center [968, 259] width 395 height 24
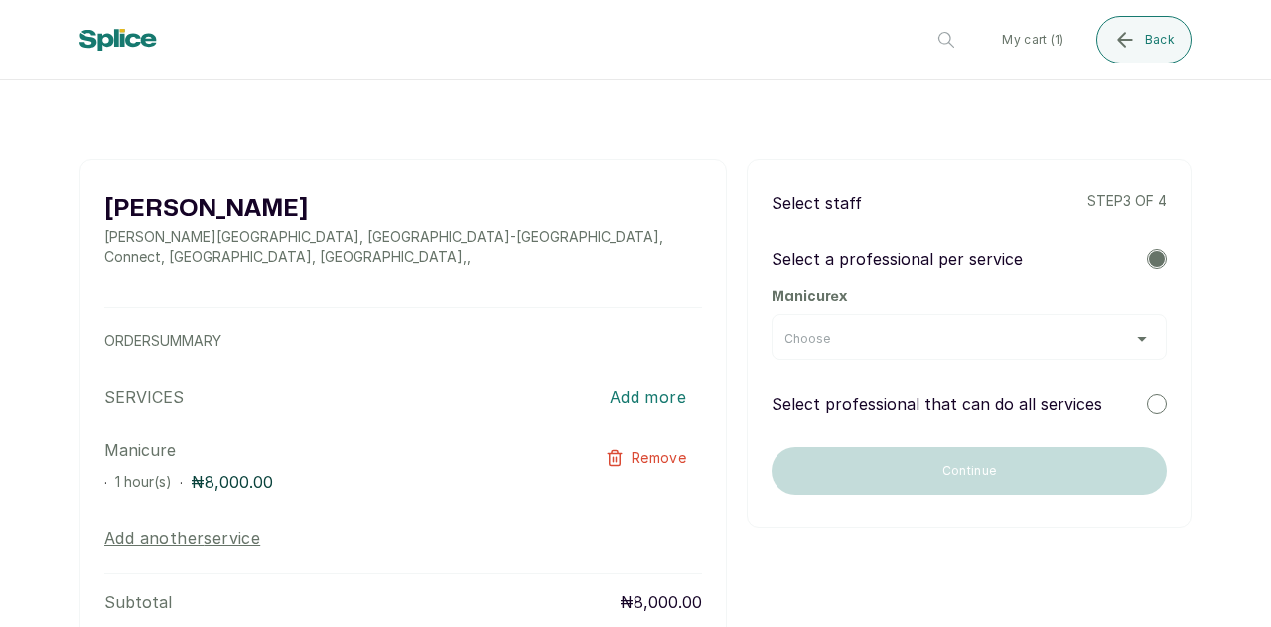
click at [989, 340] on div "Choose" at bounding box center [968, 340] width 369 height 16
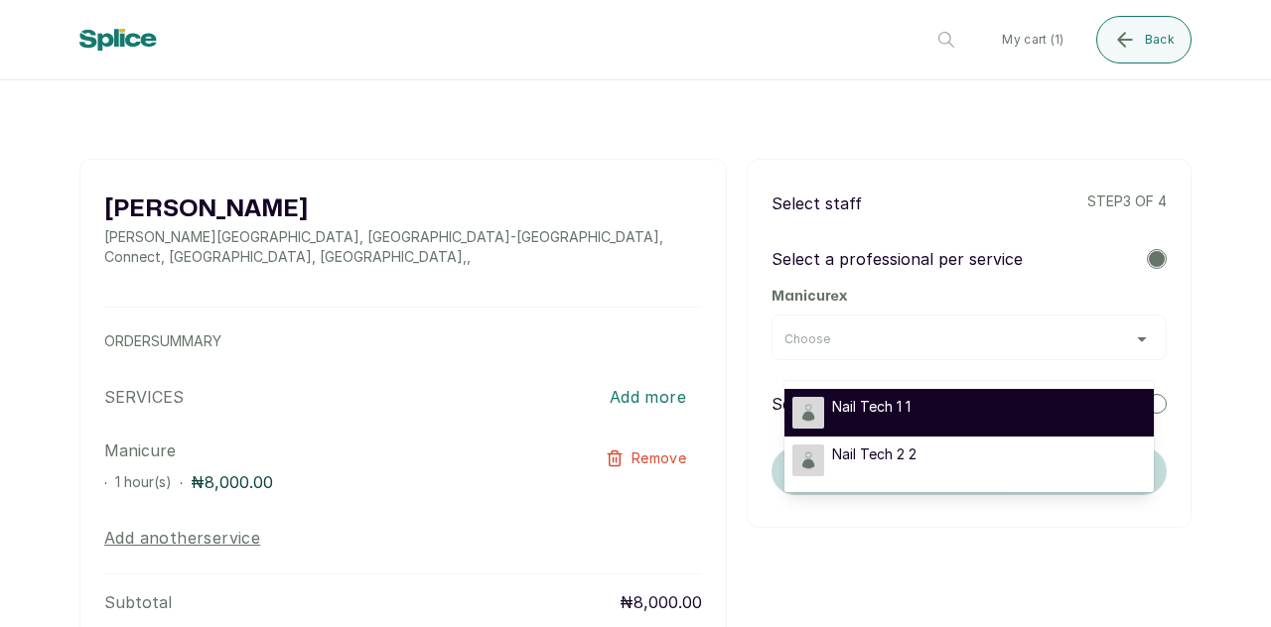
click at [925, 424] on div "Nail Tech 1 1" at bounding box center [968, 413] width 353 height 32
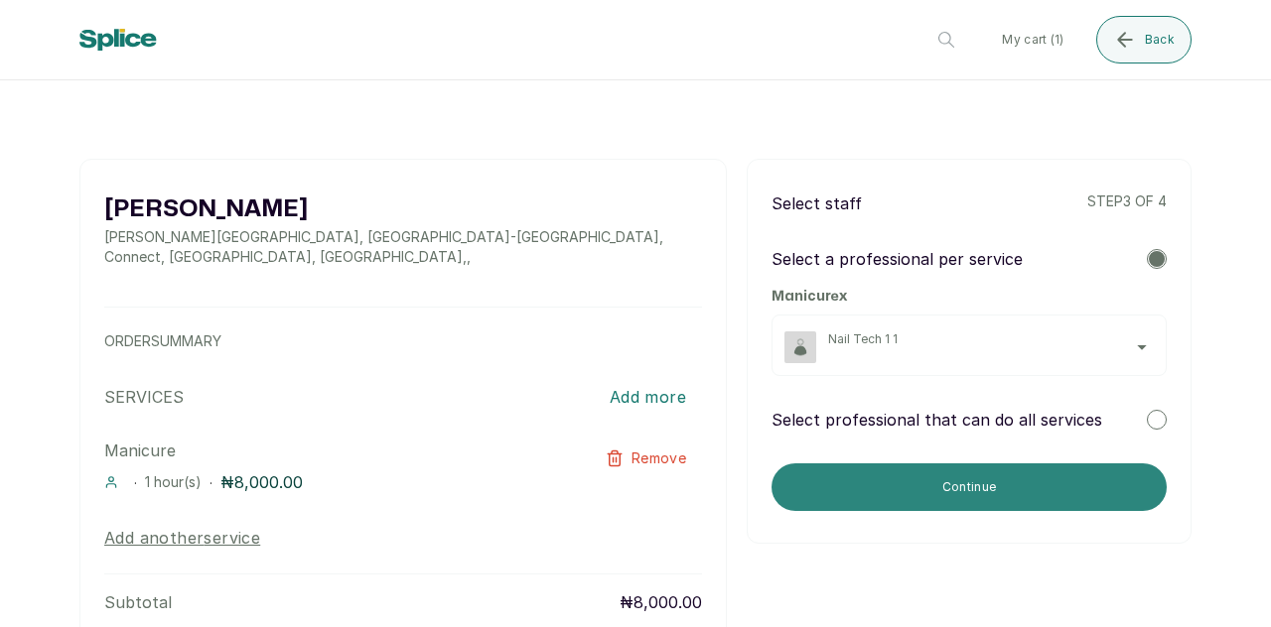
click at [890, 474] on button "Continue" at bounding box center [968, 488] width 395 height 48
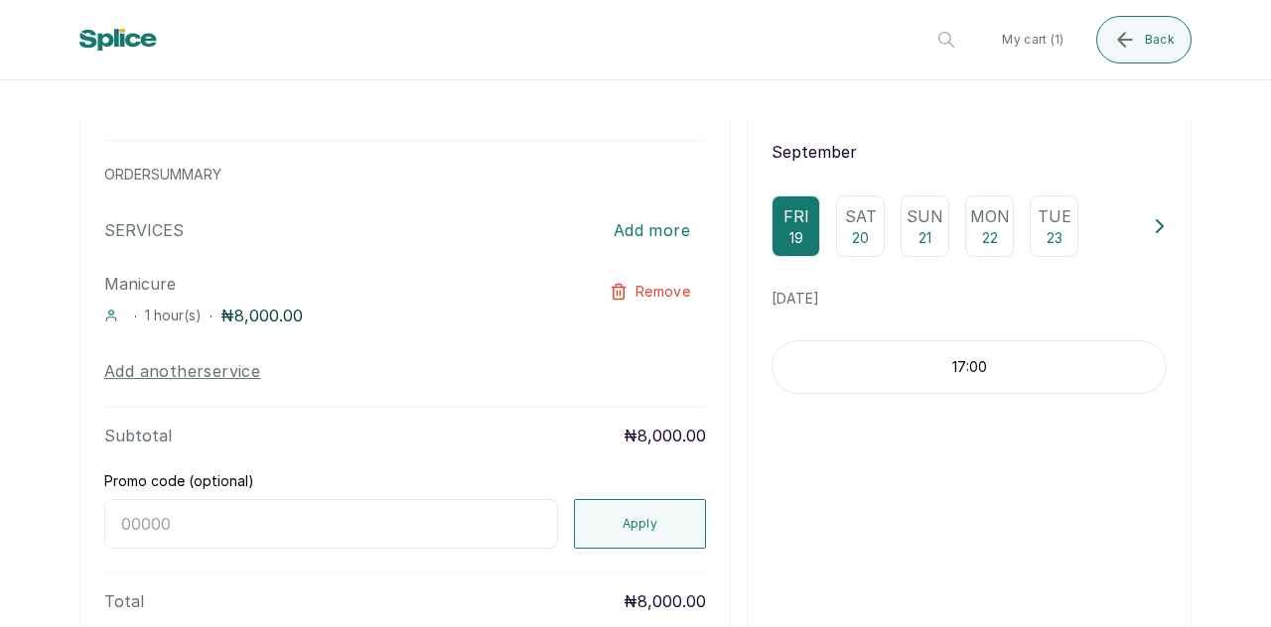
scroll to position [184, 0]
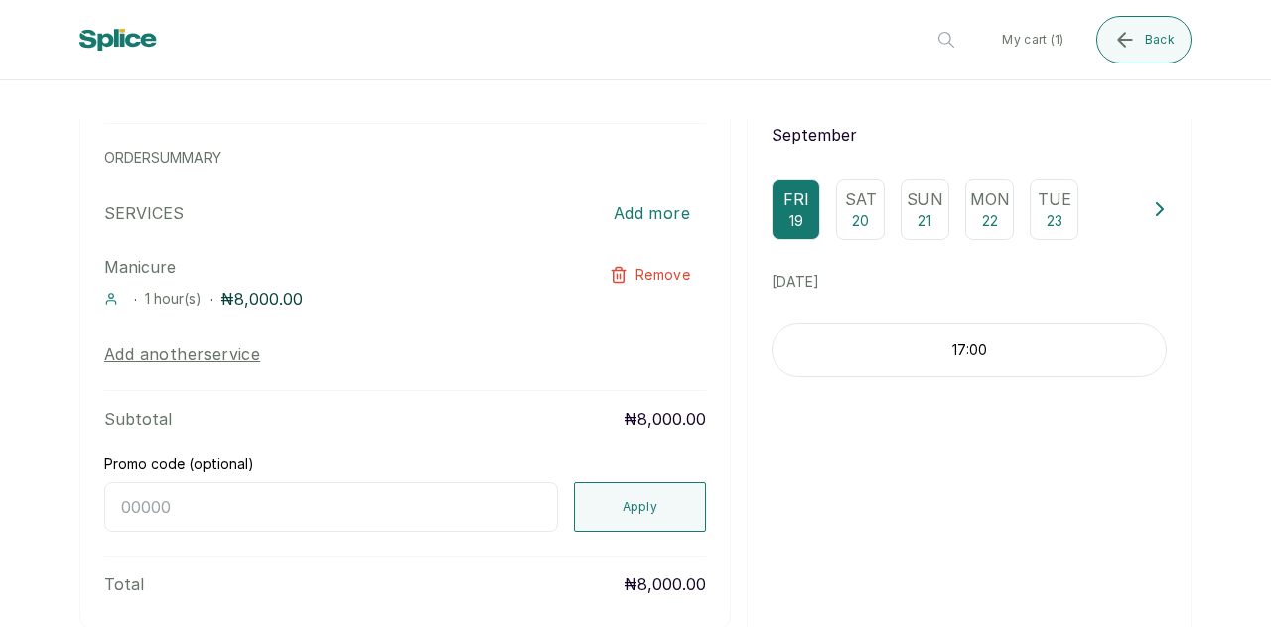
click at [938, 341] on div "17:00" at bounding box center [968, 351] width 395 height 54
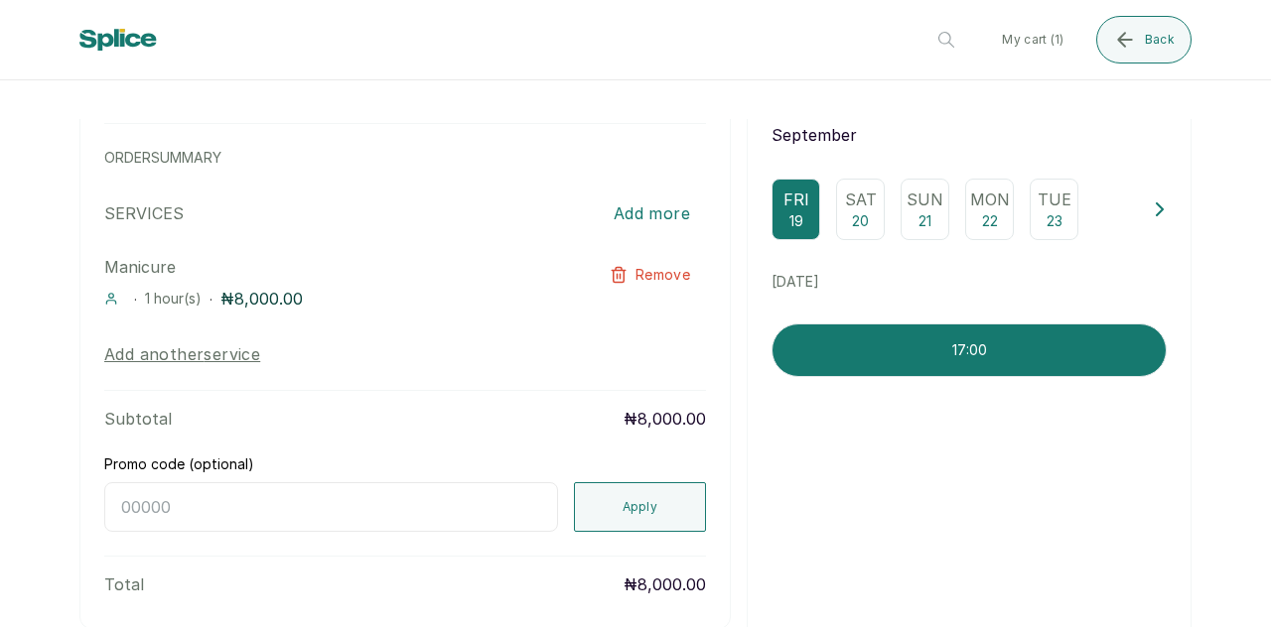
scroll to position [353, 0]
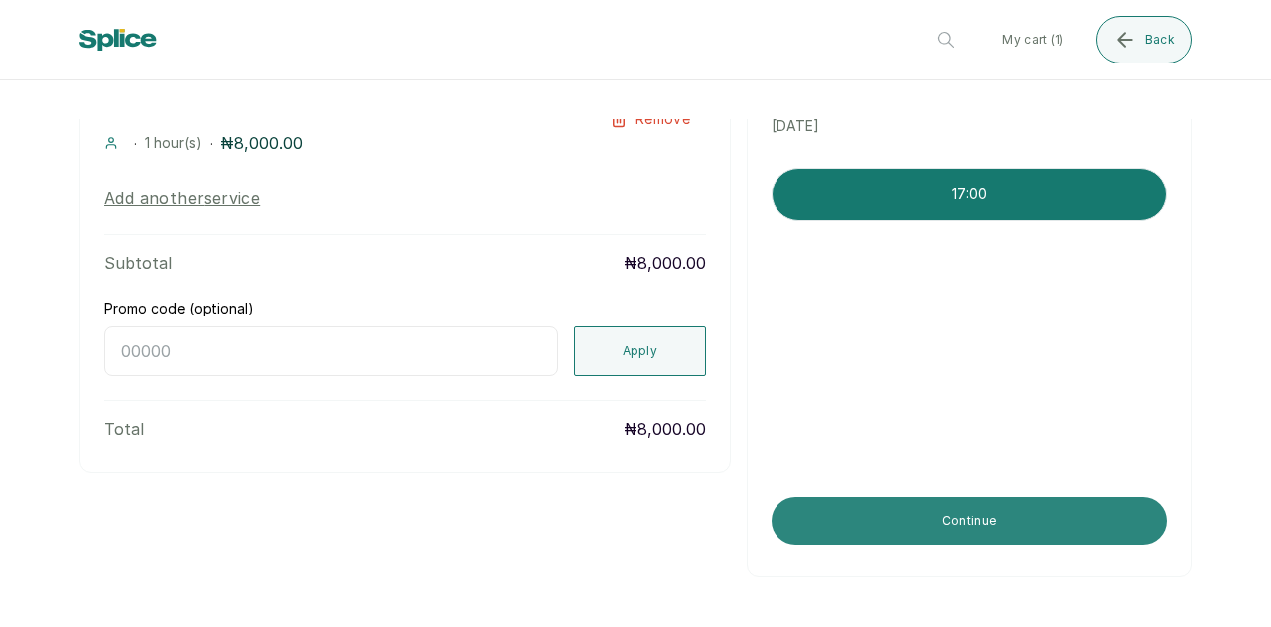
click at [906, 522] on button "Continue" at bounding box center [968, 521] width 395 height 48
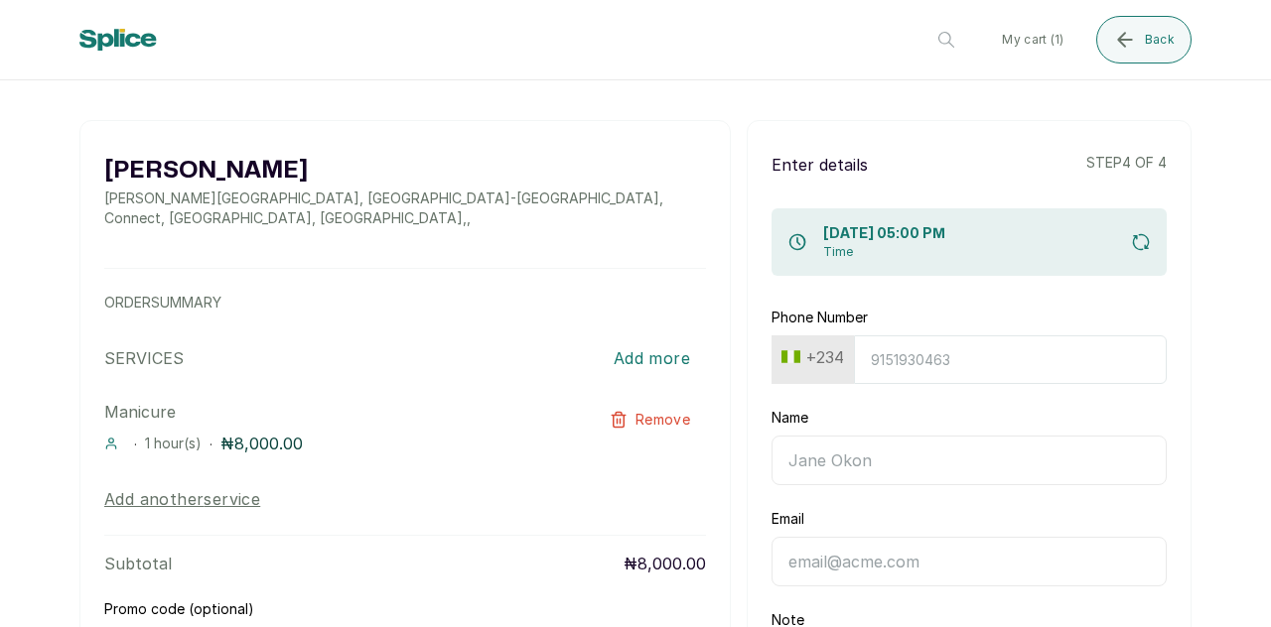
scroll to position [0, 0]
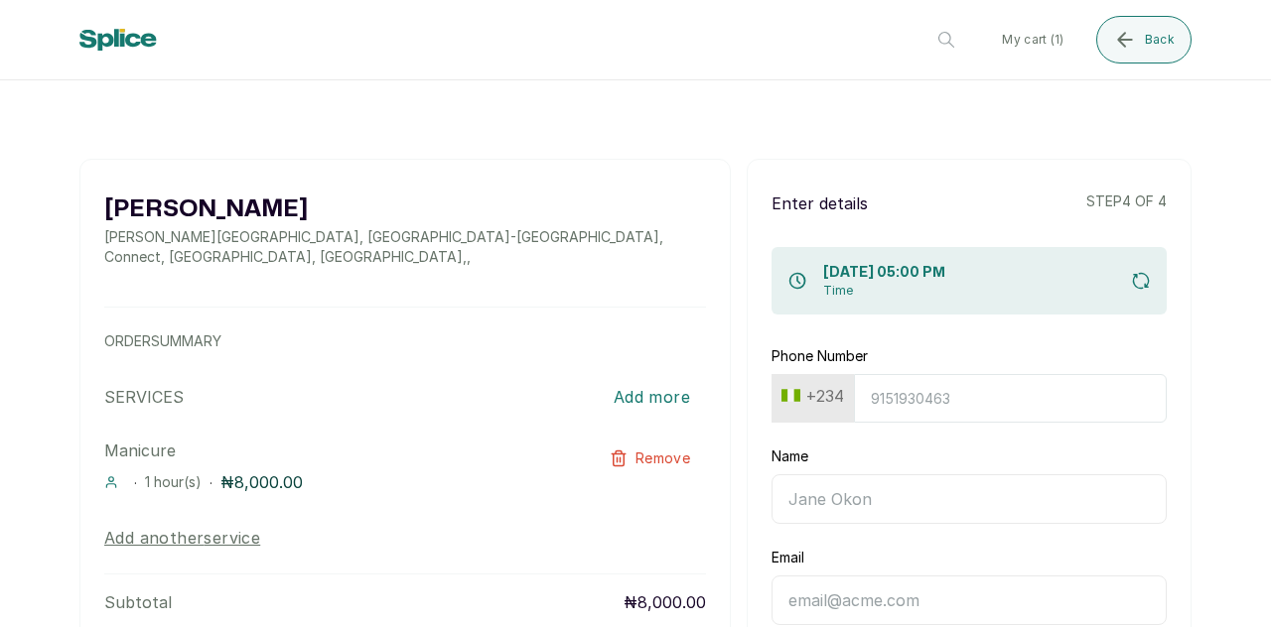
click at [913, 400] on input "Phone Number" at bounding box center [1010, 398] width 313 height 49
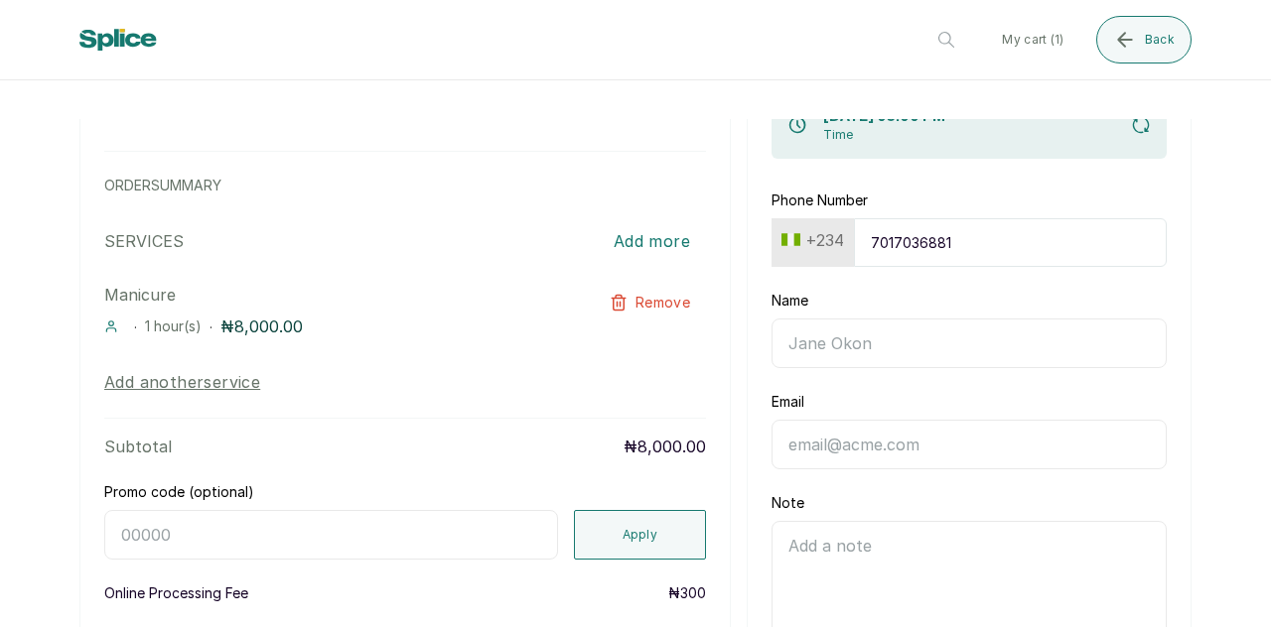
scroll to position [157, 0]
type input "7017036881"
click at [921, 329] on input "Name" at bounding box center [968, 343] width 395 height 50
type input "Timi"
click at [868, 439] on input "Email" at bounding box center [968, 444] width 395 height 50
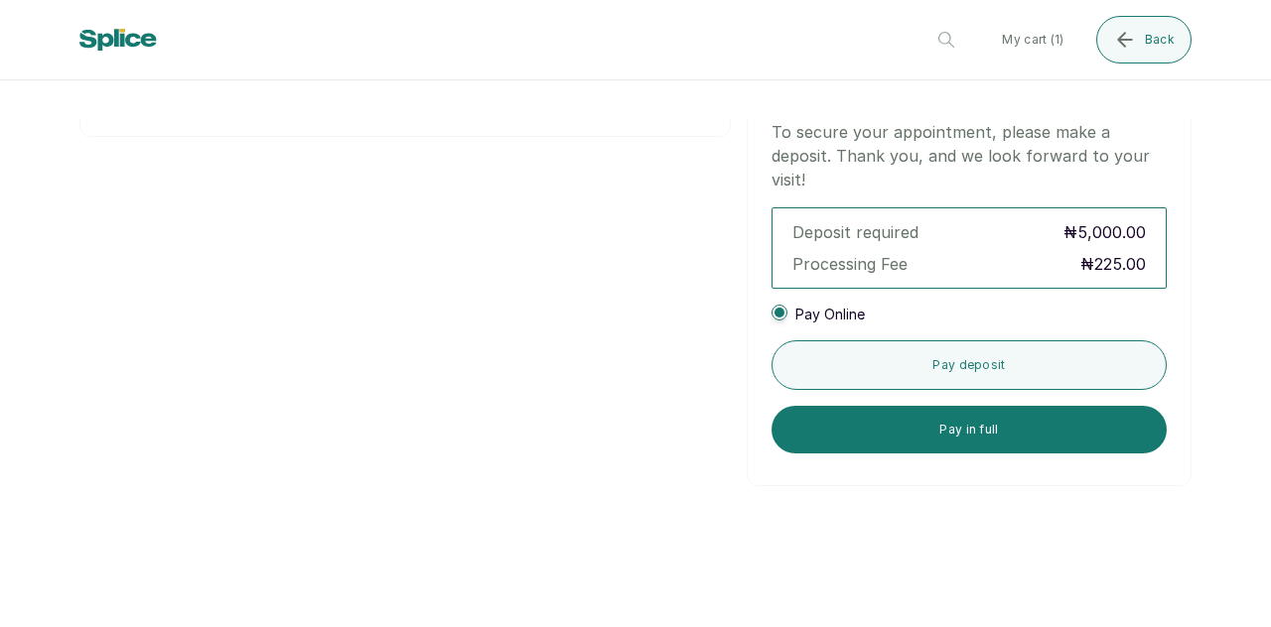
scroll to position [733, 0]
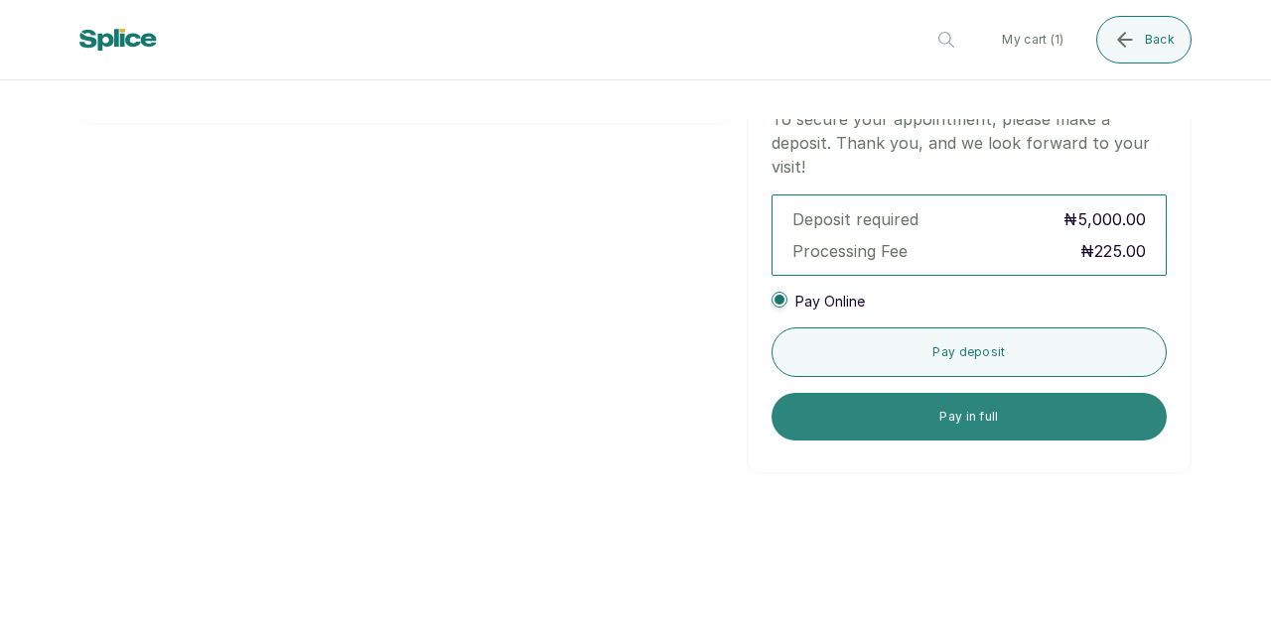
type input "timi@gmail.com"
click at [978, 413] on button "Pay in full" at bounding box center [968, 417] width 395 height 48
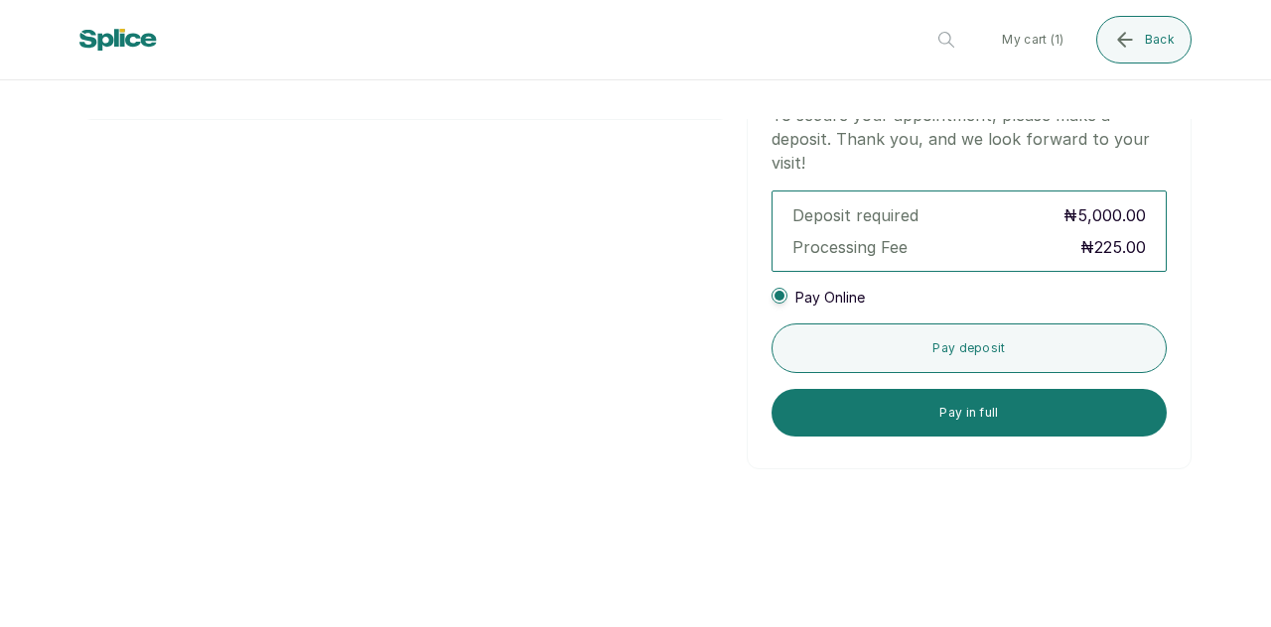
scroll to position [739, 0]
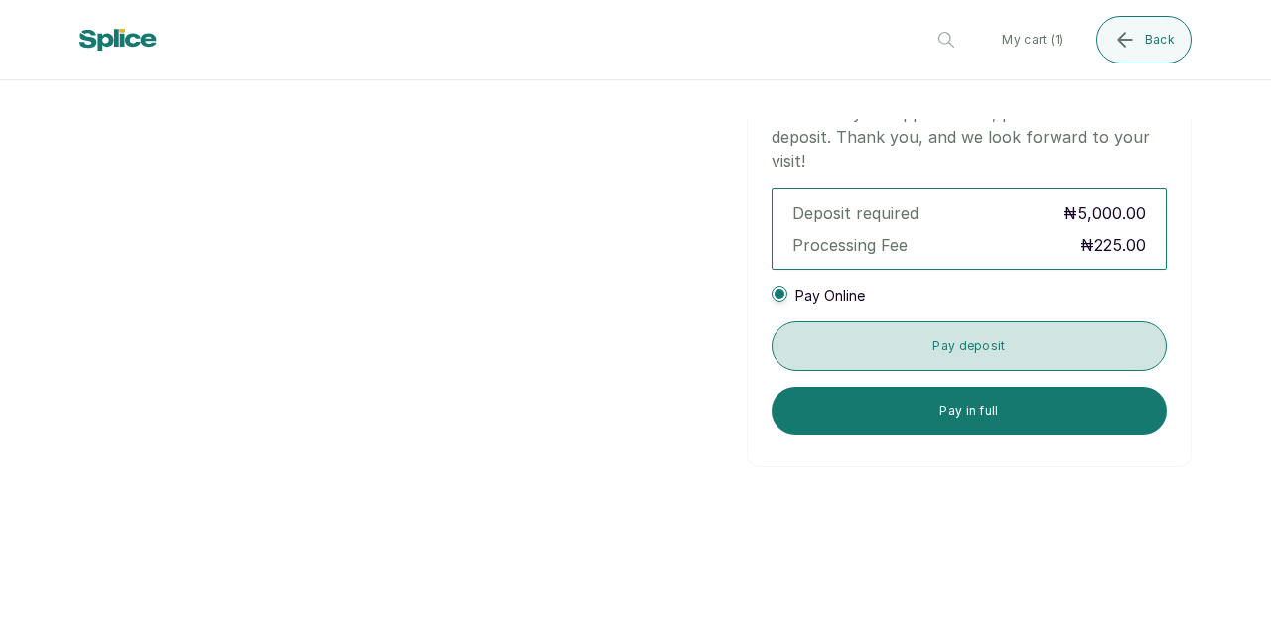
click at [858, 340] on button "Pay deposit" at bounding box center [968, 347] width 395 height 50
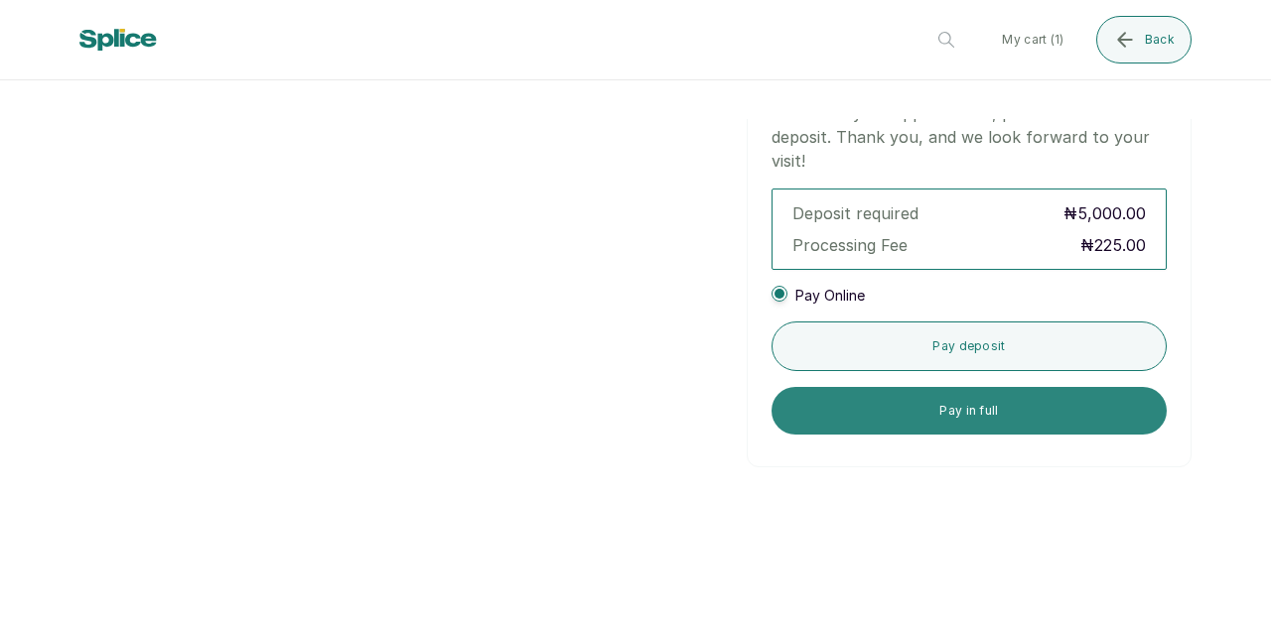
click at [939, 405] on button "Pay in full" at bounding box center [968, 411] width 395 height 48
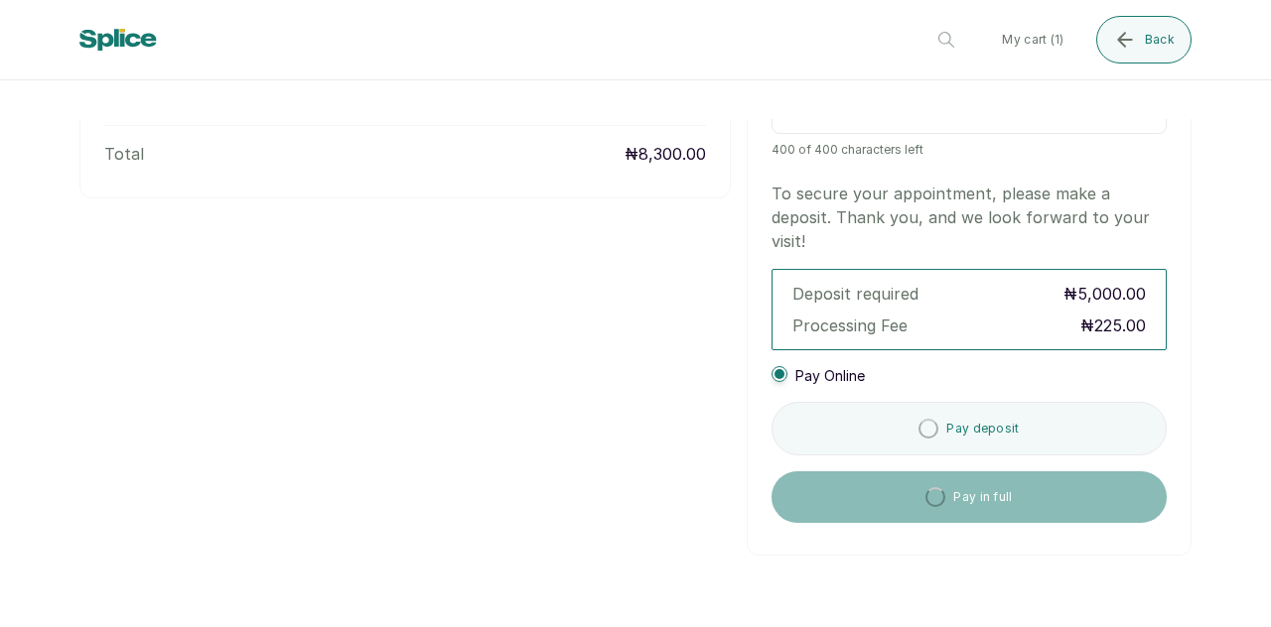
scroll to position [657, 0]
